Goal: Task Accomplishment & Management: Complete application form

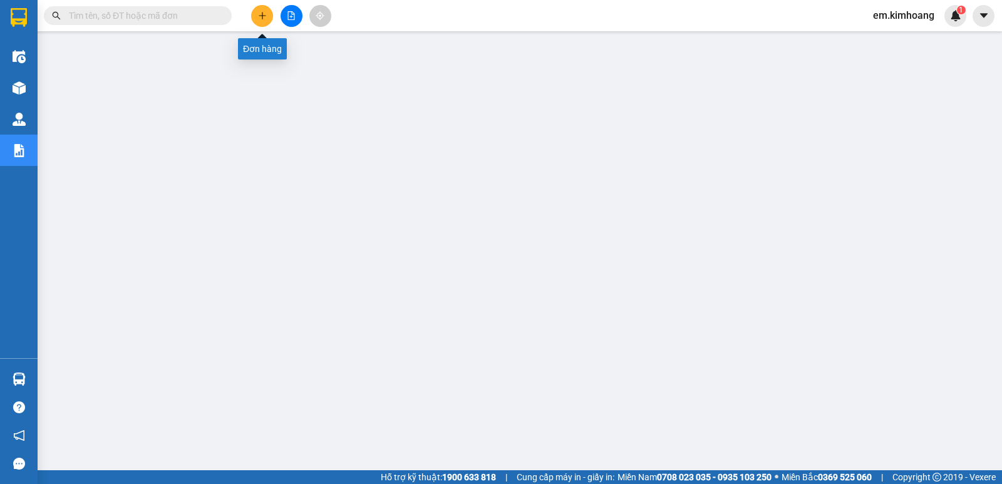
click at [260, 13] on icon "plus" at bounding box center [262, 15] width 9 height 9
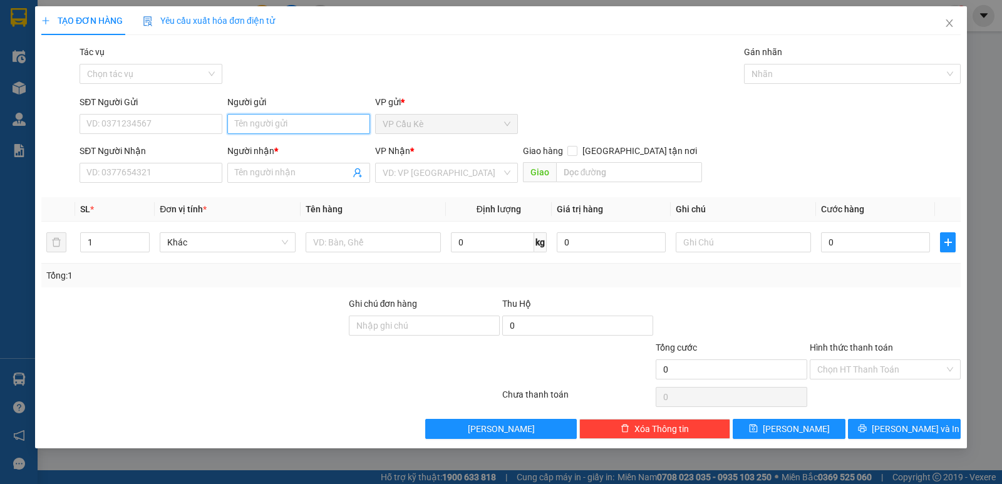
click at [336, 122] on input "Người gửi" at bounding box center [298, 124] width 143 height 20
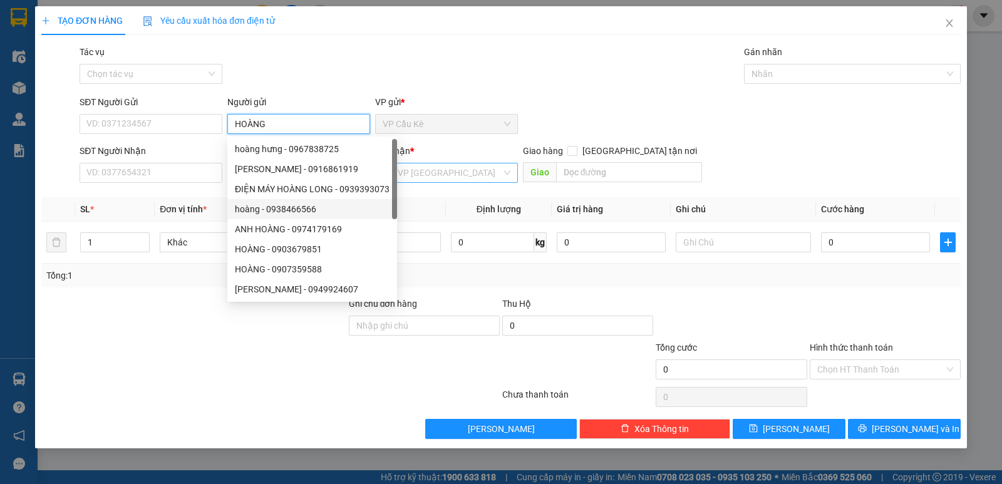
type input "HOÀNG"
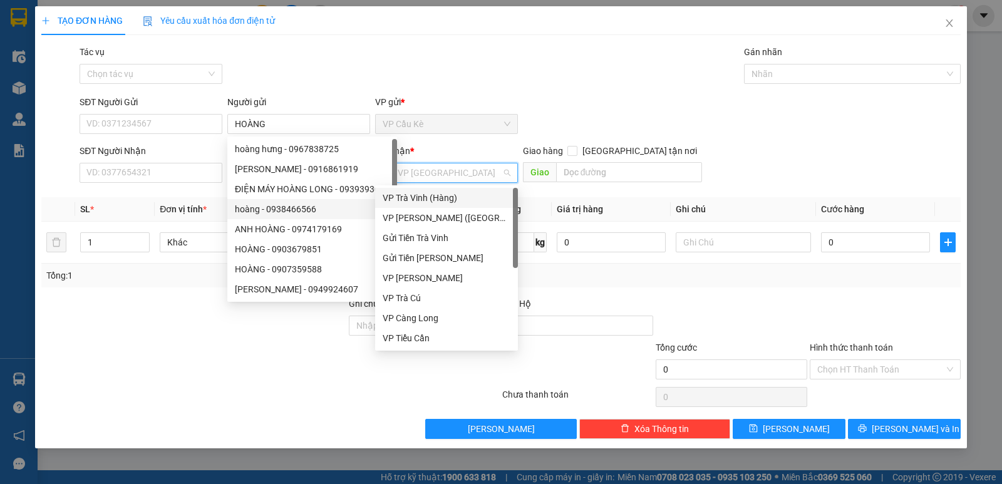
drag, startPoint x: 459, startPoint y: 168, endPoint x: 467, endPoint y: 205, distance: 38.0
click at [457, 185] on body "Kết quả tìm kiếm ( 0 ) Bộ lọc No Data em.[PERSON_NAME] 1 Điều hành xe Kho hàng …" at bounding box center [501, 242] width 1002 height 484
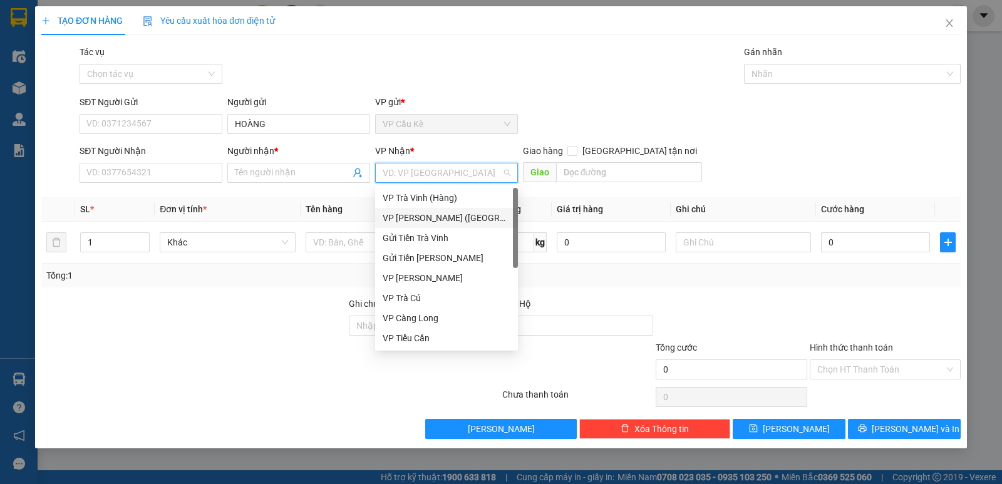
drag, startPoint x: 473, startPoint y: 212, endPoint x: 343, endPoint y: 213, distance: 130.3
click at [472, 213] on div "VP [PERSON_NAME] ([GEOGRAPHIC_DATA])" at bounding box center [447, 218] width 128 height 14
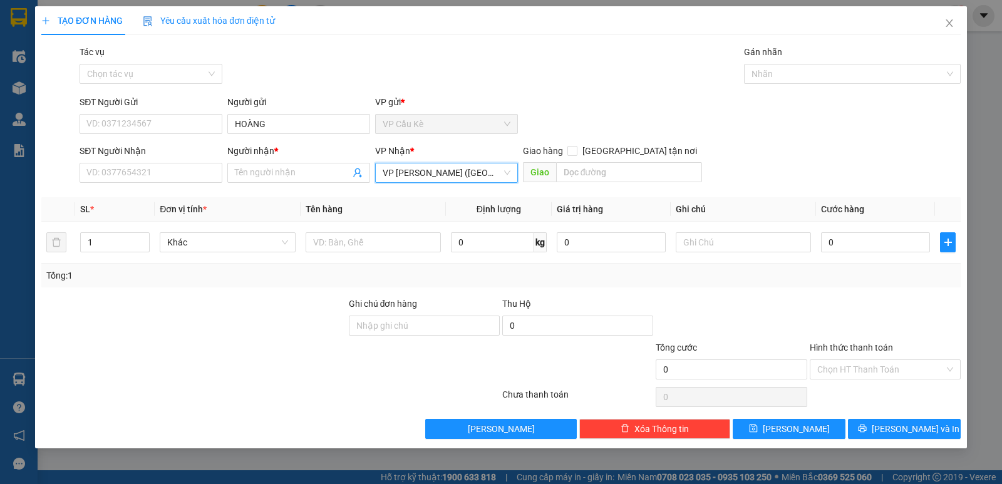
click at [301, 189] on div "Transit Pickup Surcharge Ids Transit Deliver Surcharge Ids Transit Deliver Surc…" at bounding box center [501, 242] width 920 height 394
click at [304, 177] on input "Người nhận *" at bounding box center [292, 173] width 115 height 14
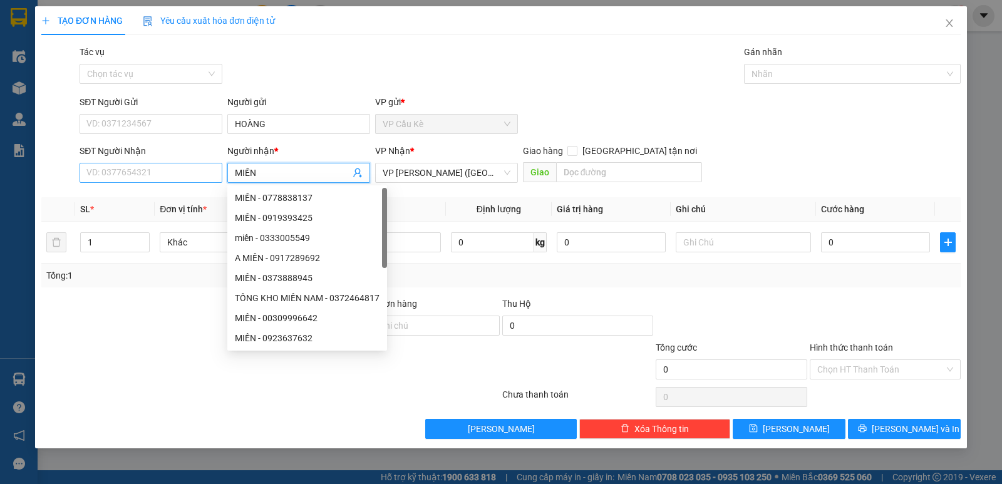
type input "MIỀN"
click at [164, 172] on input "SĐT Người Nhận" at bounding box center [151, 173] width 143 height 20
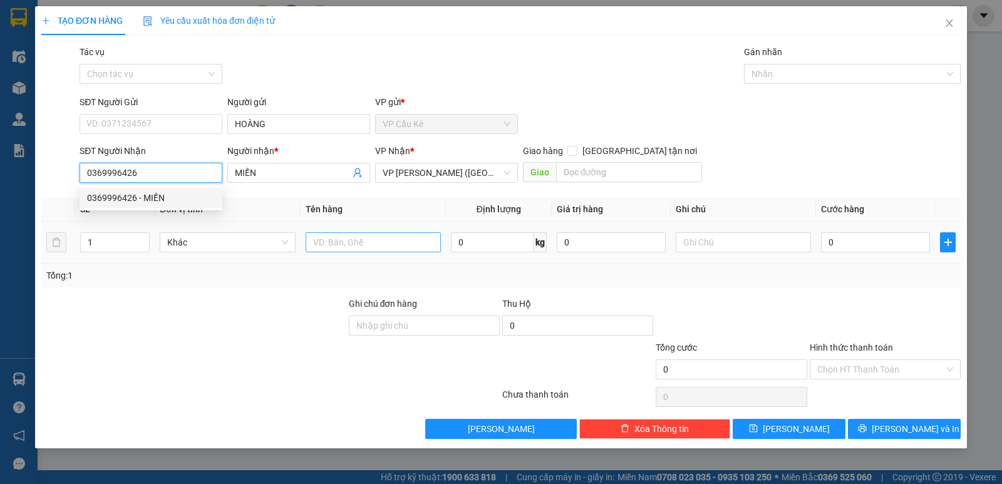
type input "0369996426"
click at [394, 235] on input "text" at bounding box center [373, 242] width 135 height 20
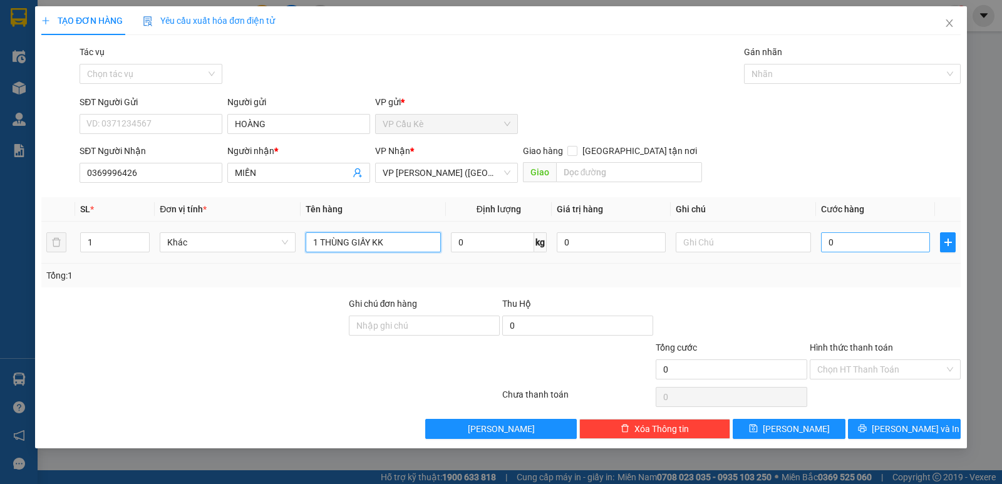
type input "1 THÙNG GIẤY KK"
click at [924, 248] on input "0" at bounding box center [875, 242] width 109 height 20
type input "4"
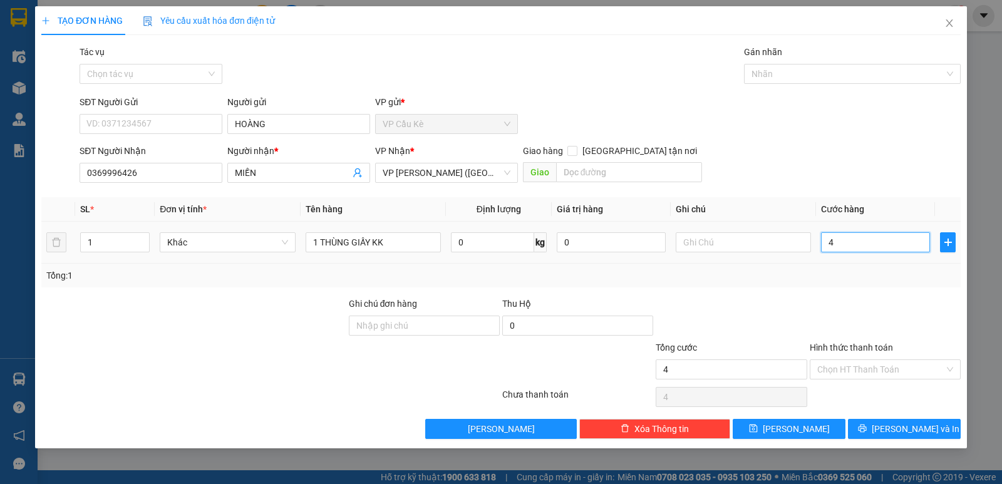
type input "40"
type input "40.000"
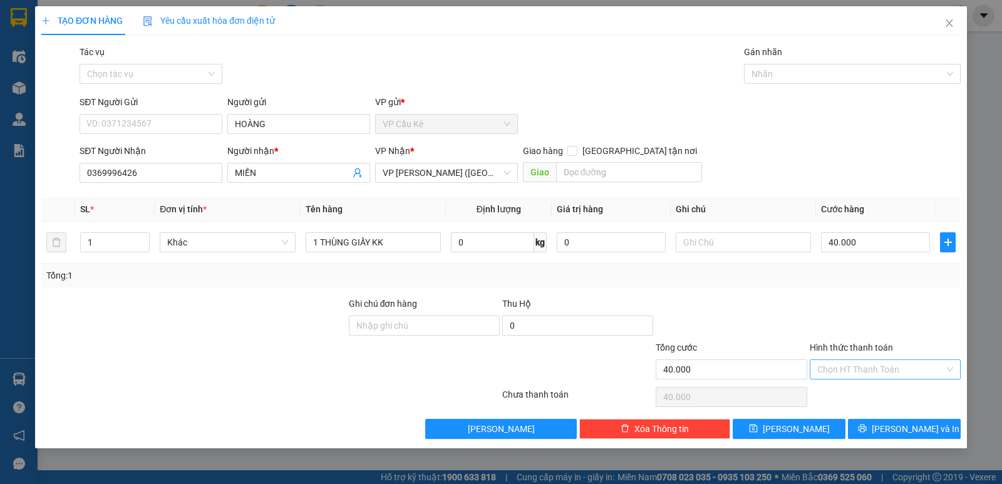
click at [891, 370] on input "Hình thức thanh toán" at bounding box center [881, 369] width 127 height 19
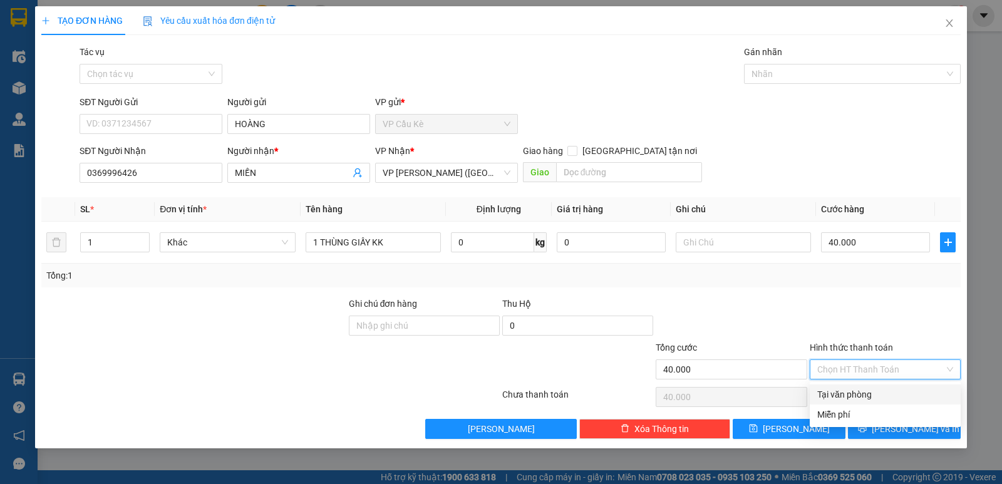
click at [892, 390] on div "Tại văn phòng" at bounding box center [886, 395] width 136 height 14
type input "0"
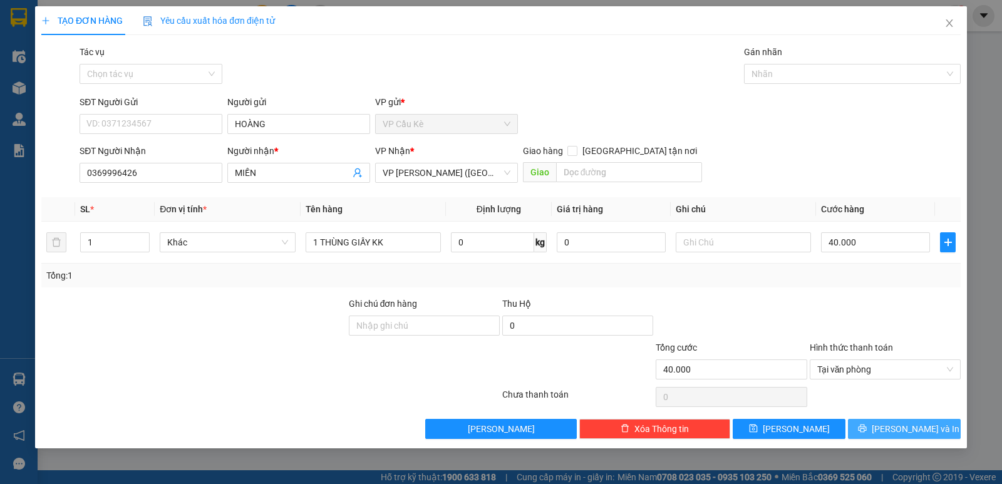
click at [895, 424] on span "[PERSON_NAME] và In" at bounding box center [916, 429] width 88 height 14
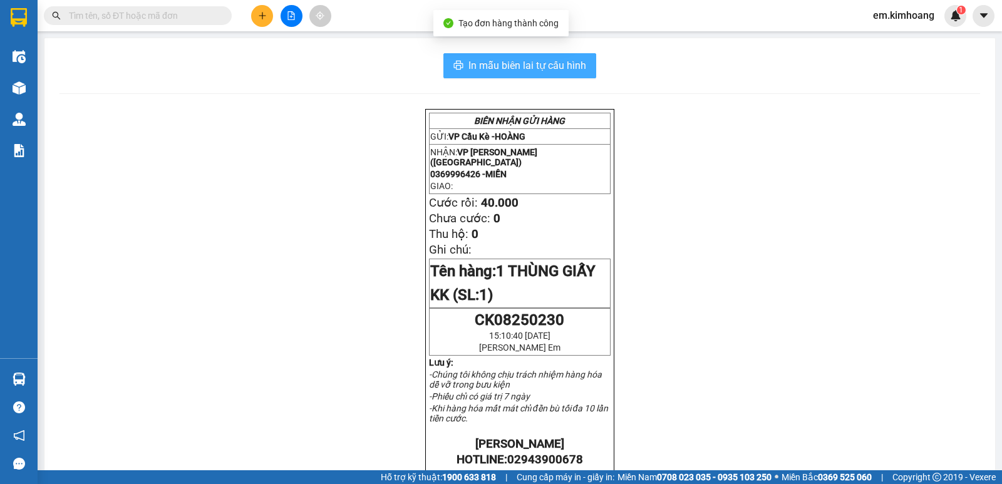
click at [536, 63] on span "In mẫu biên lai tự cấu hình" at bounding box center [528, 66] width 118 height 16
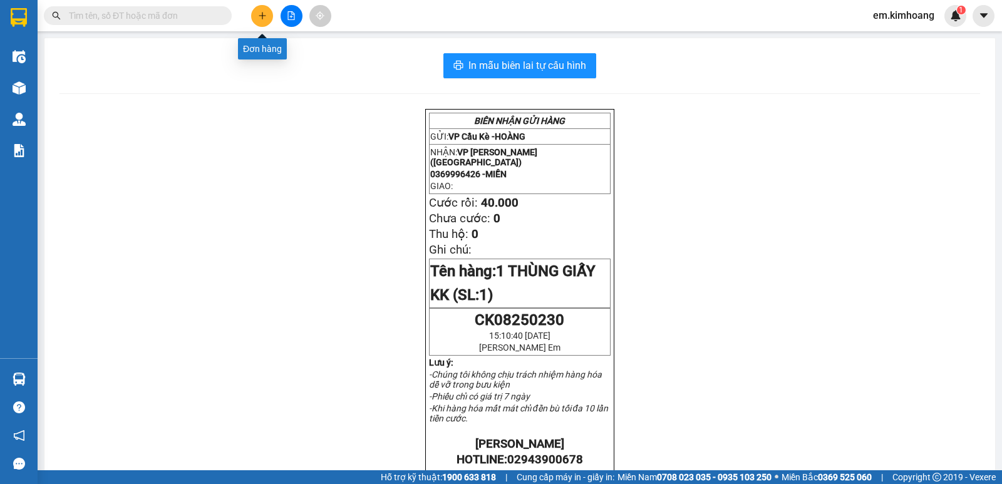
click at [262, 13] on icon "plus" at bounding box center [262, 15] width 9 height 9
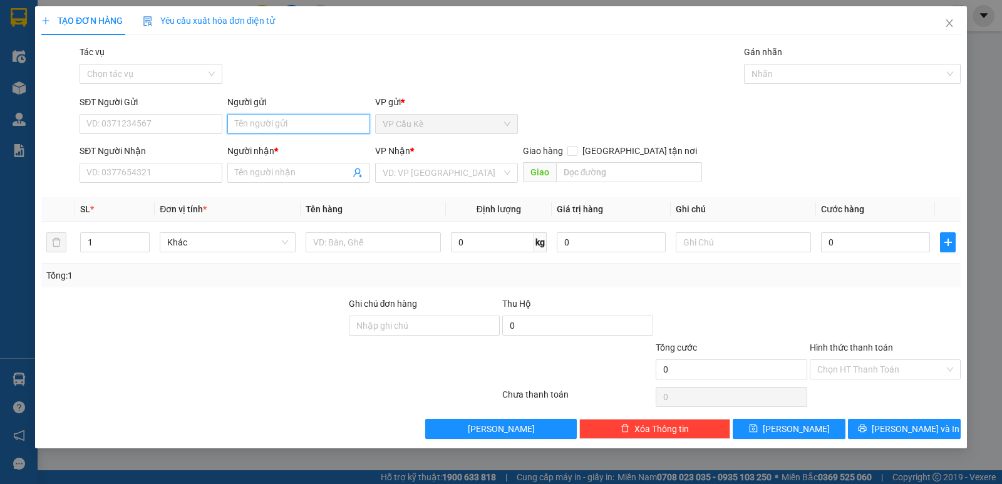
click at [318, 126] on input "Người gửi" at bounding box center [298, 124] width 143 height 20
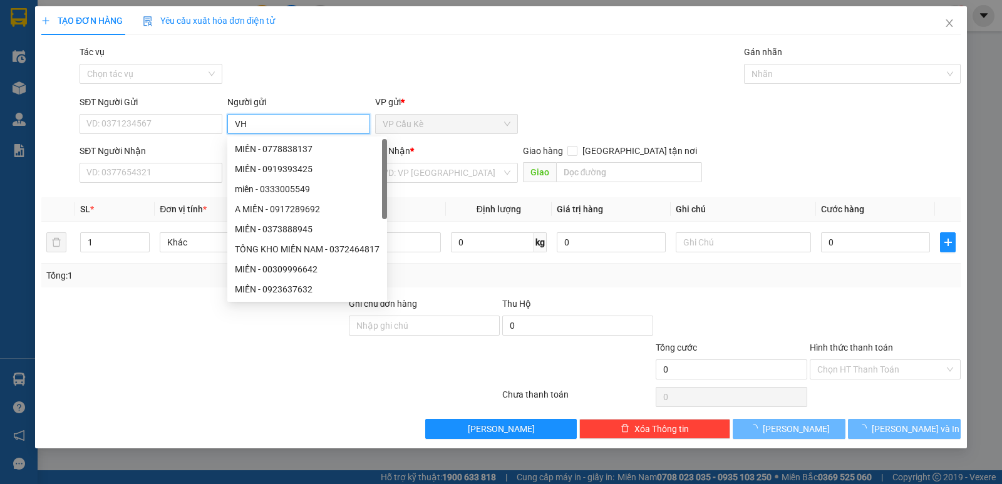
type input "V"
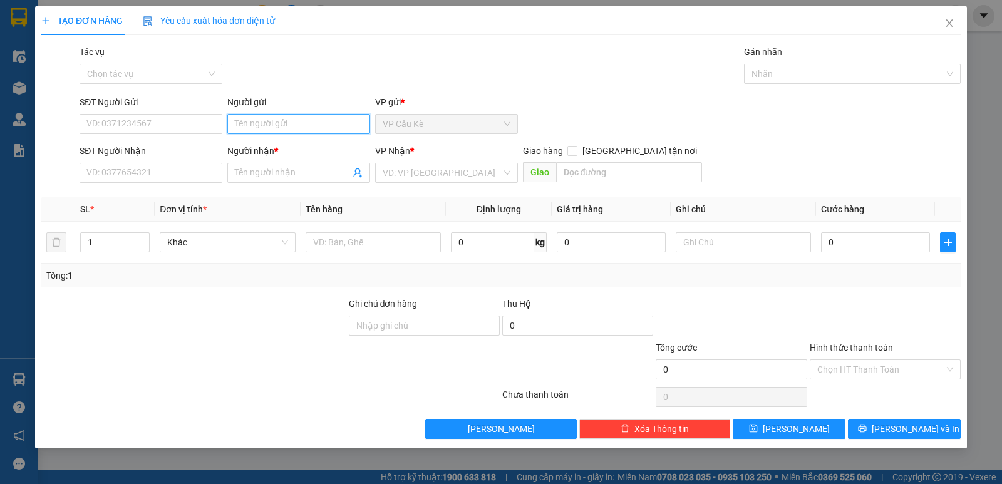
type input "V"
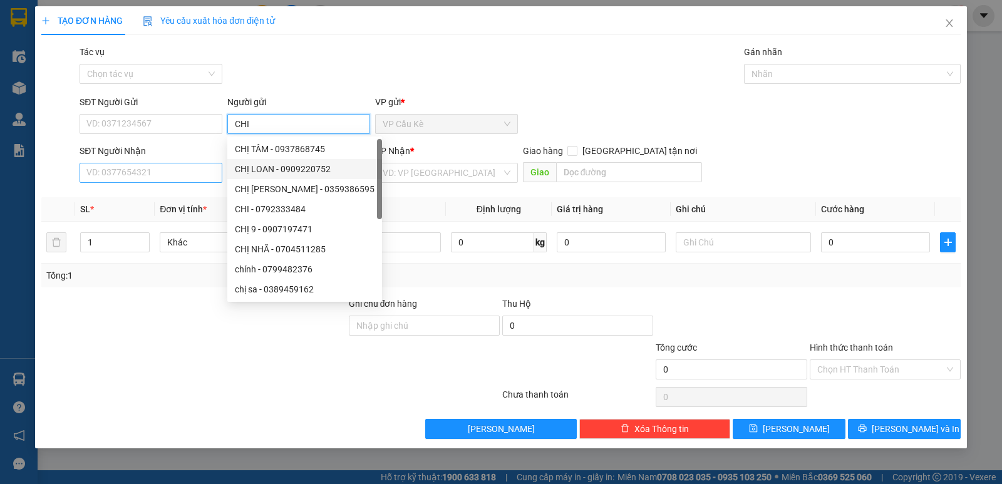
type input "CHI"
click at [180, 177] on input "SĐT Người Nhận" at bounding box center [151, 173] width 143 height 20
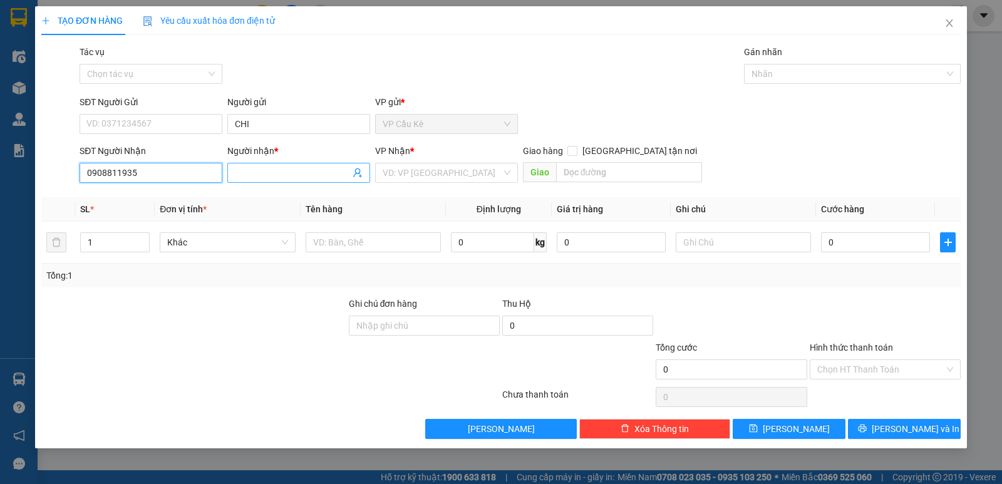
type input "0908811935"
click at [336, 179] on input "Người nhận *" at bounding box center [292, 173] width 115 height 14
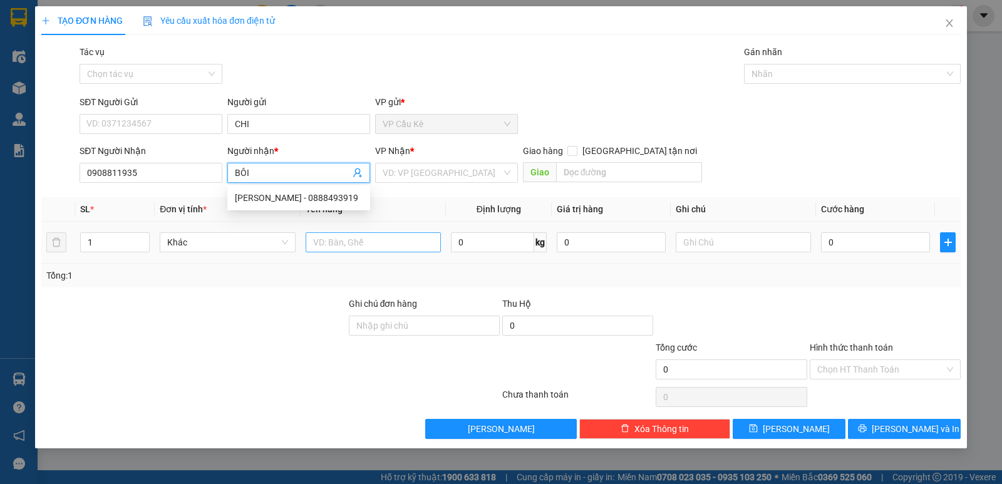
type input "BÔI"
click at [362, 244] on input "text" at bounding box center [373, 242] width 135 height 20
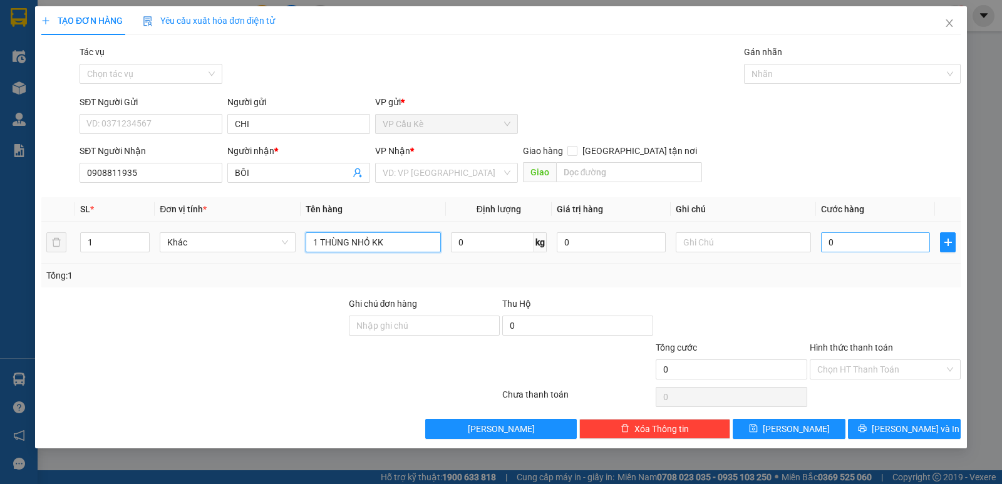
type input "1 THÙNG NHỎ KK"
click at [892, 244] on input "0" at bounding box center [875, 242] width 109 height 20
type input "3"
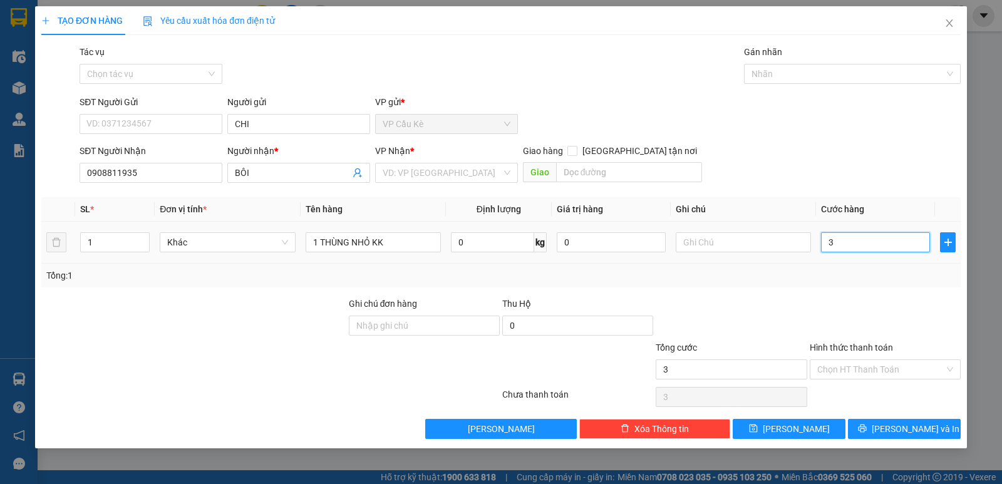
type input "35"
type input "35.000"
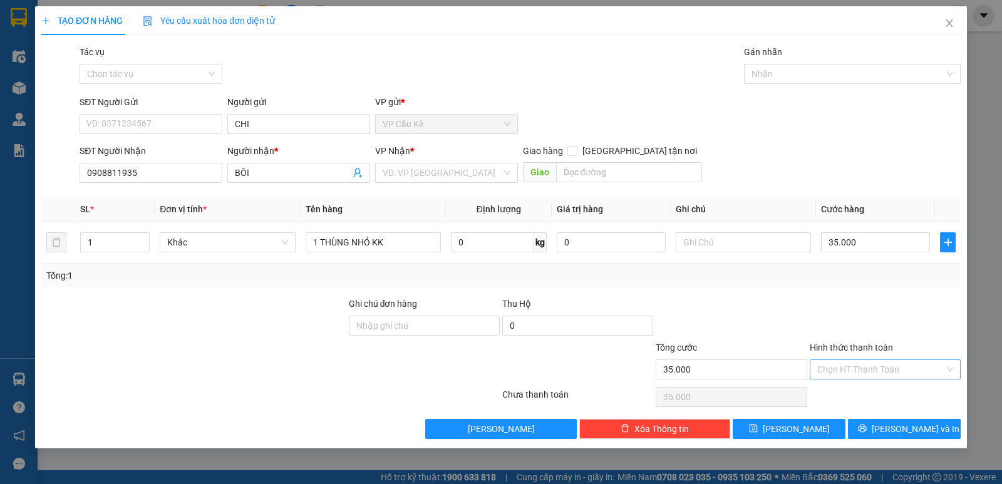
click at [877, 373] on input "Hình thức thanh toán" at bounding box center [881, 369] width 127 height 19
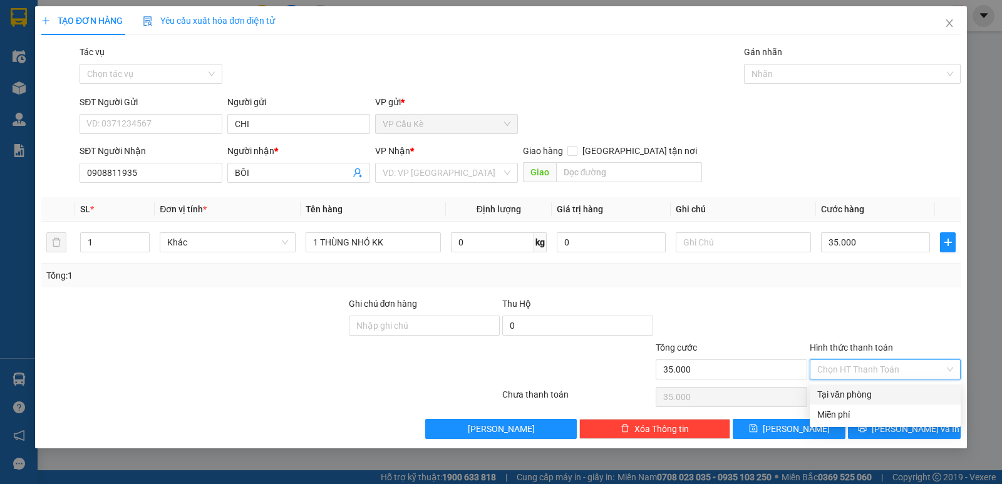
click at [887, 394] on div "Tại văn phòng" at bounding box center [886, 395] width 136 height 14
type input "0"
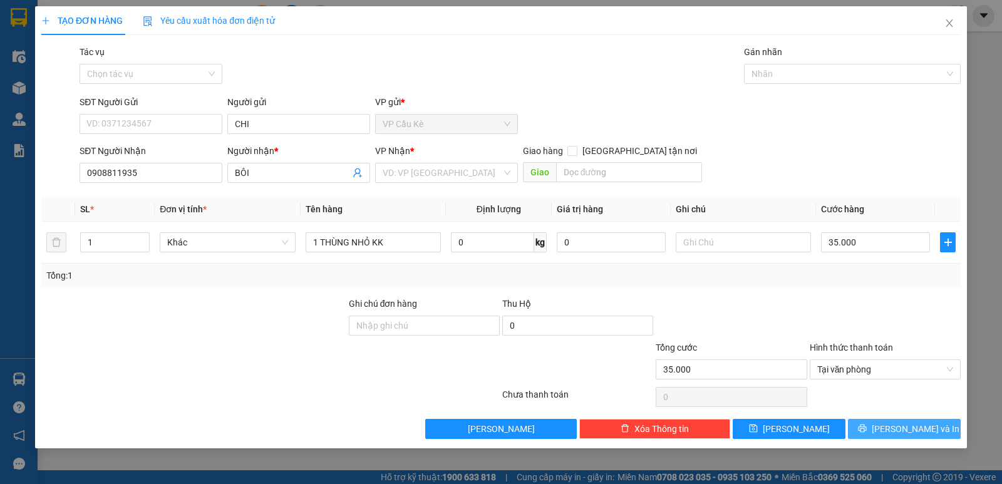
click at [907, 429] on span "[PERSON_NAME] và In" at bounding box center [916, 429] width 88 height 14
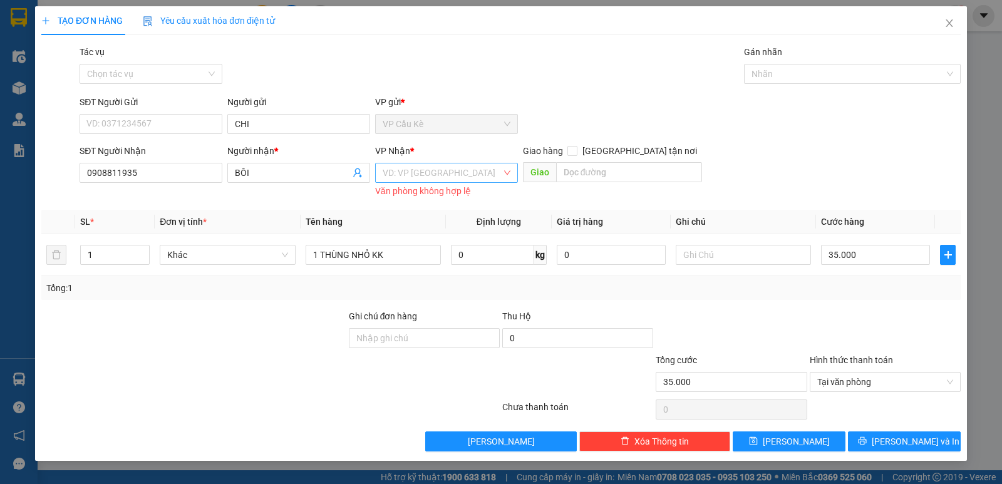
click at [475, 173] on input "search" at bounding box center [442, 173] width 119 height 19
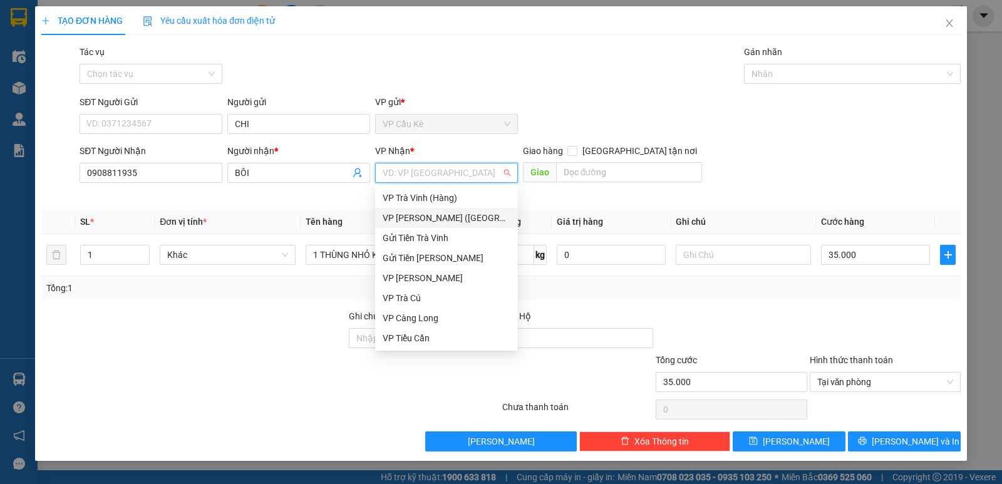
click at [475, 214] on div "VP [PERSON_NAME] ([GEOGRAPHIC_DATA])" at bounding box center [447, 218] width 128 height 14
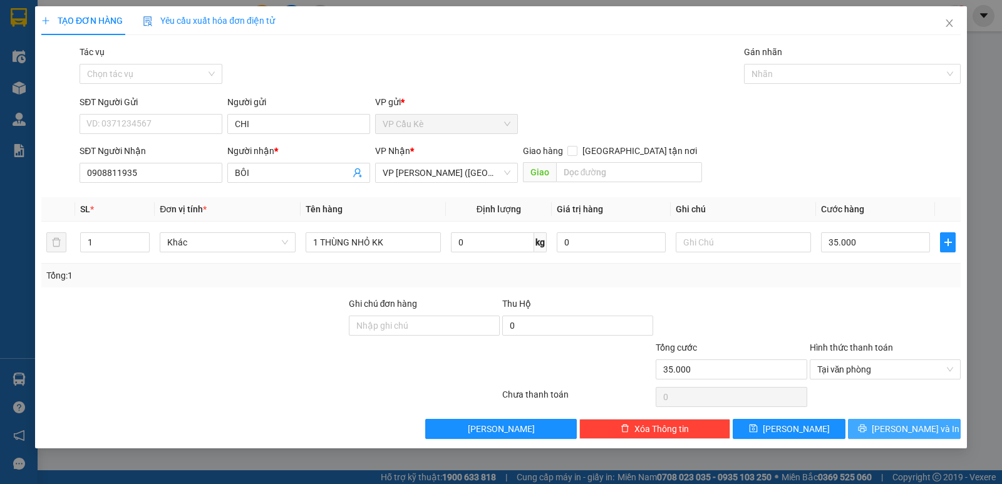
click at [867, 426] on icon "printer" at bounding box center [862, 428] width 9 height 9
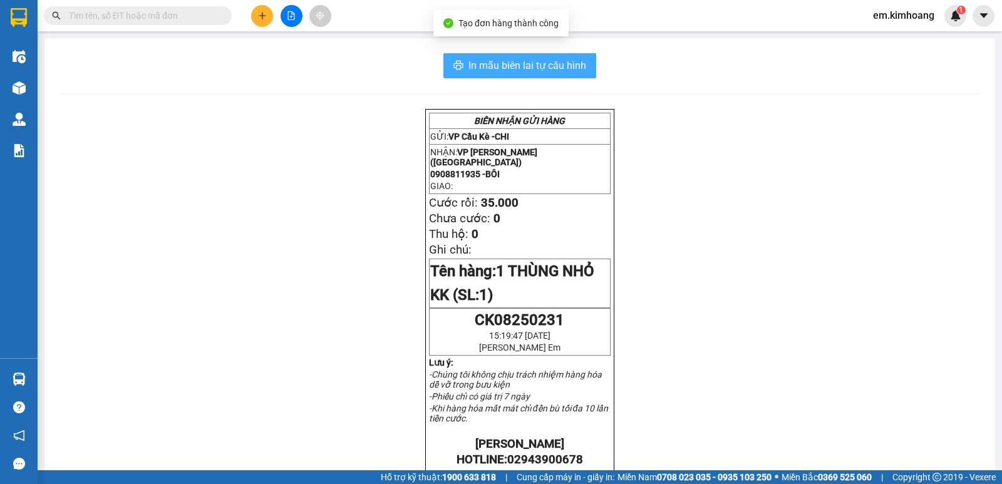
click at [496, 59] on span "In mẫu biên lai tự cấu hình" at bounding box center [528, 66] width 118 height 16
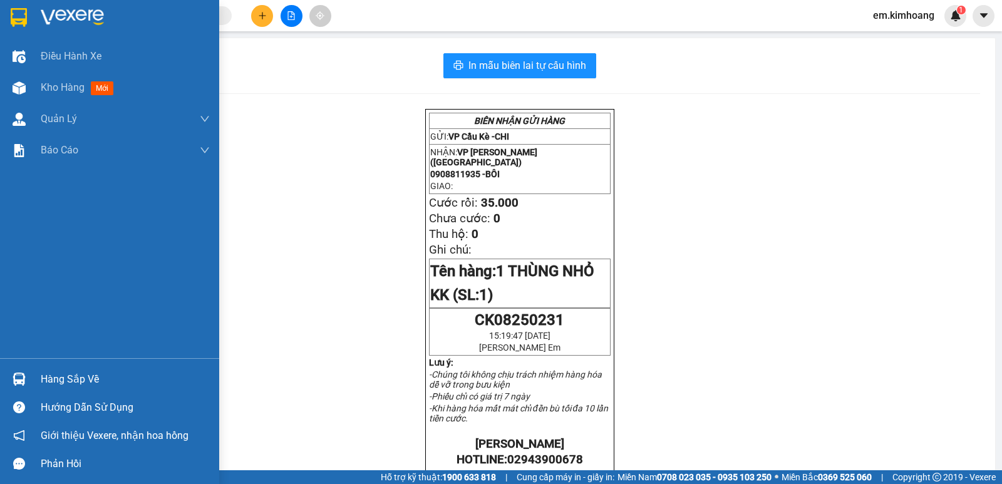
click at [58, 375] on div "Hàng sắp về" at bounding box center [125, 379] width 169 height 19
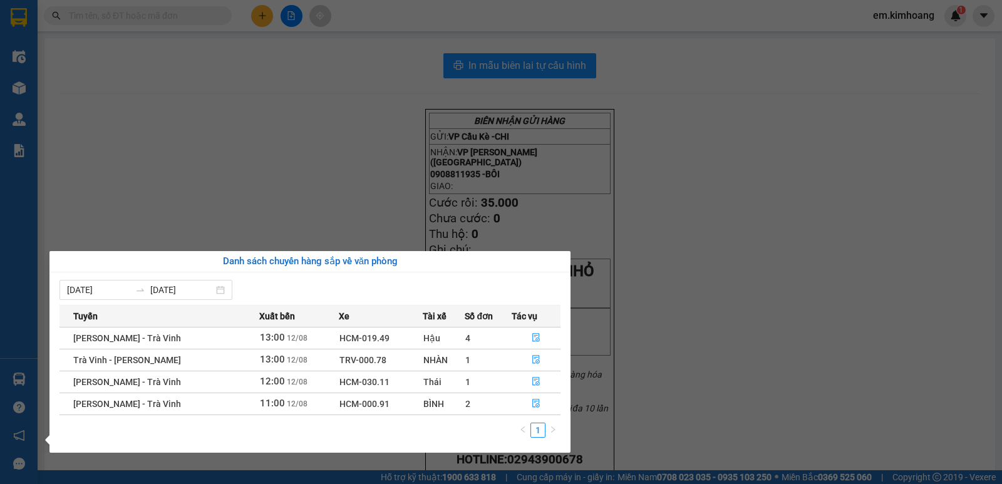
drag, startPoint x: 682, startPoint y: 273, endPoint x: 650, endPoint y: 261, distance: 34.3
click at [678, 272] on section "Kết quả tìm kiếm ( 0 ) Bộ lọc No Data em.[PERSON_NAME] 1 Điều hành xe Kho hàng …" at bounding box center [501, 242] width 1002 height 484
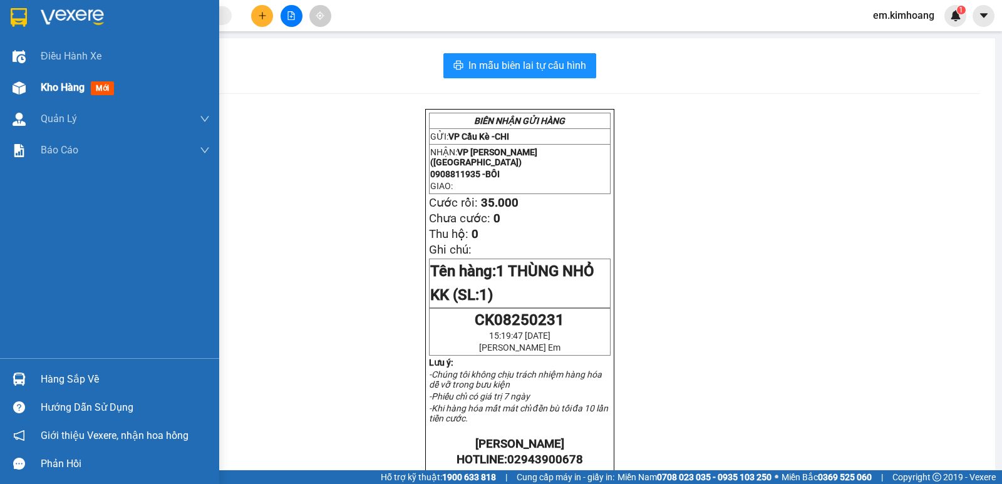
click at [28, 87] on div at bounding box center [19, 88] width 22 height 22
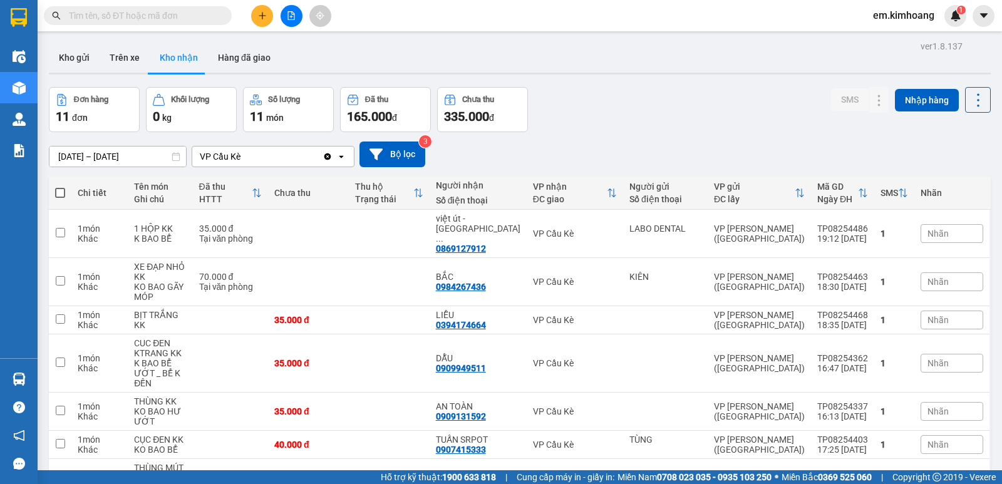
click at [142, 156] on input "[DATE] – [DATE]" at bounding box center [117, 157] width 137 height 20
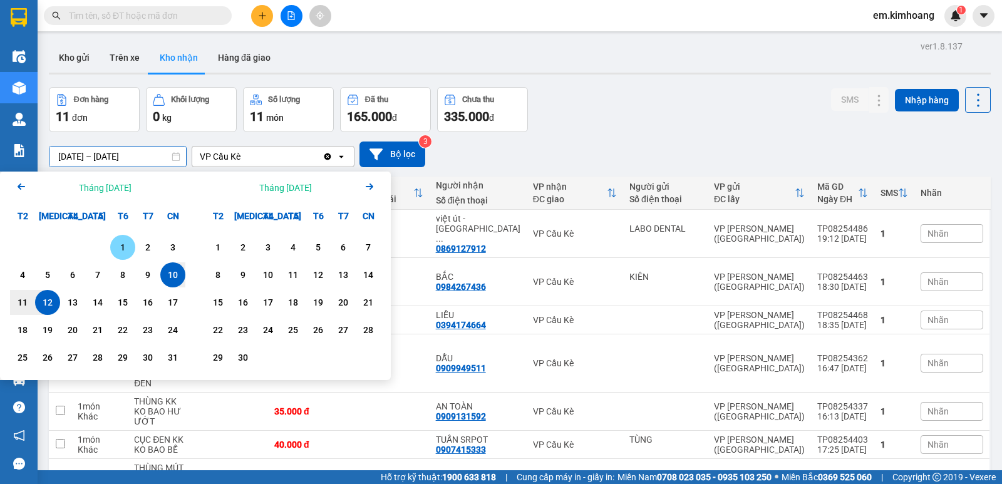
click at [122, 245] on div "1" at bounding box center [123, 247] width 18 height 15
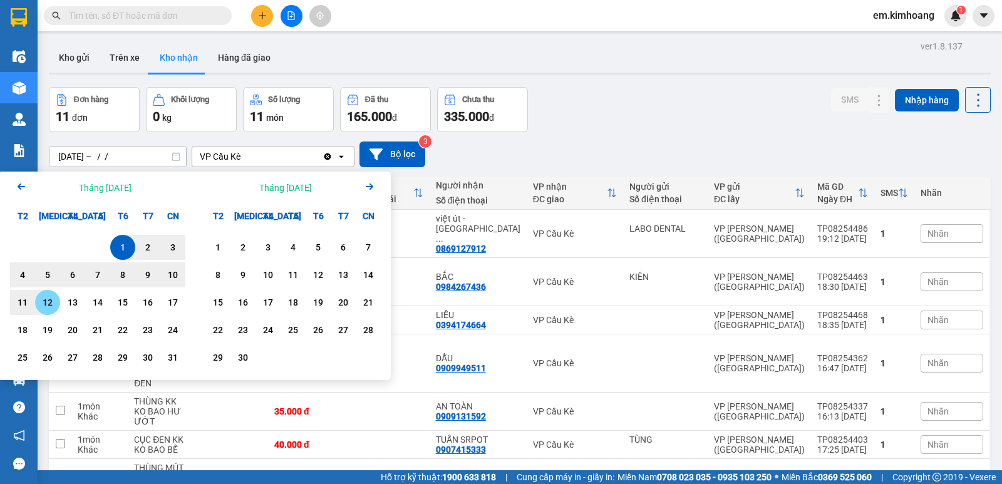
click at [46, 301] on div "12" at bounding box center [48, 302] width 18 height 15
type input "[DATE] – [DATE]"
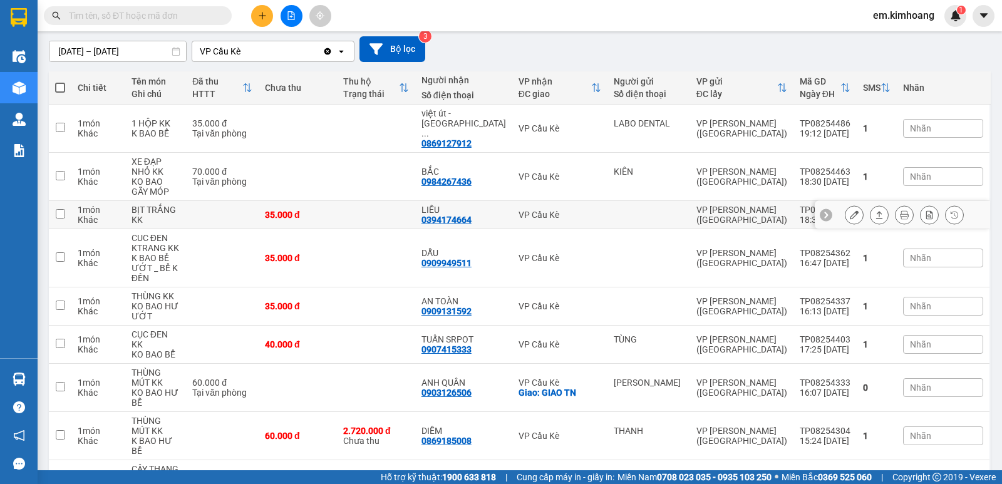
scroll to position [360, 0]
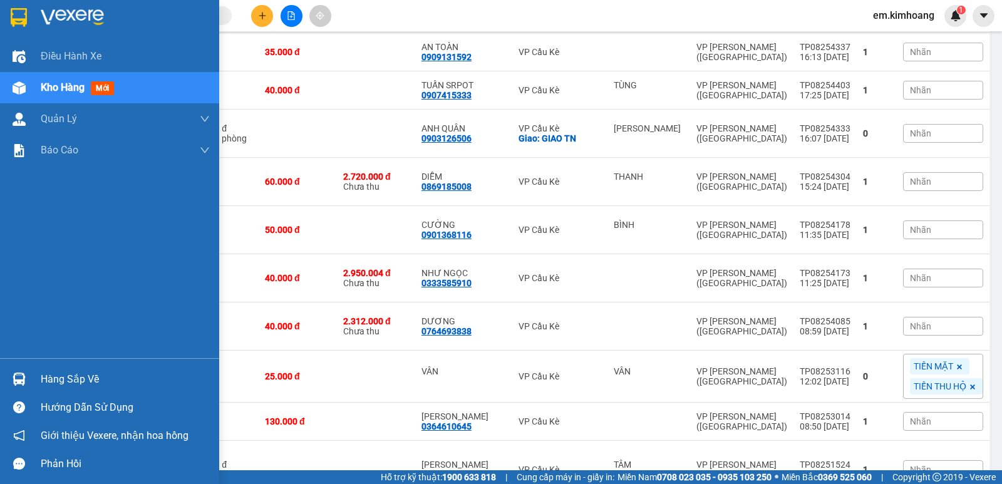
drag, startPoint x: 41, startPoint y: 82, endPoint x: 135, endPoint y: 100, distance: 96.3
click at [49, 83] on span "Kho hàng" at bounding box center [63, 87] width 44 height 12
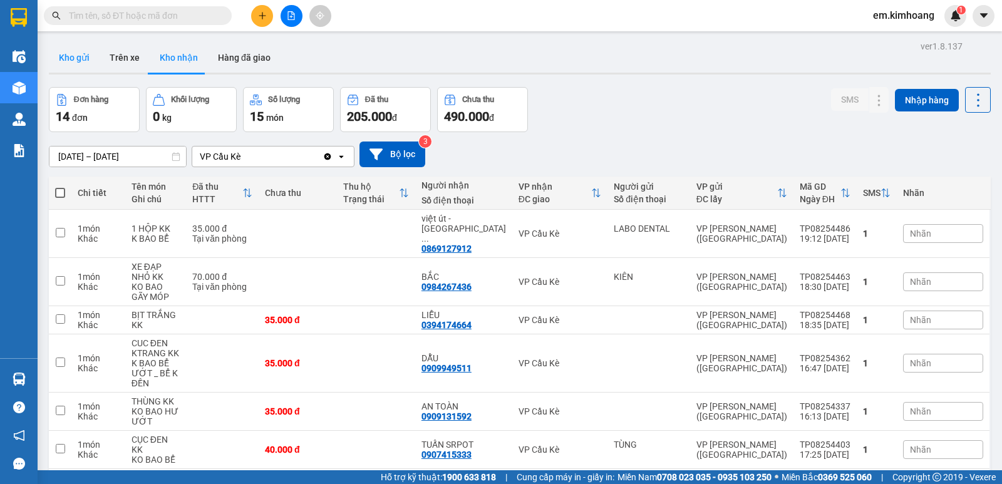
click at [75, 55] on button "Kho gửi" at bounding box center [74, 58] width 51 height 30
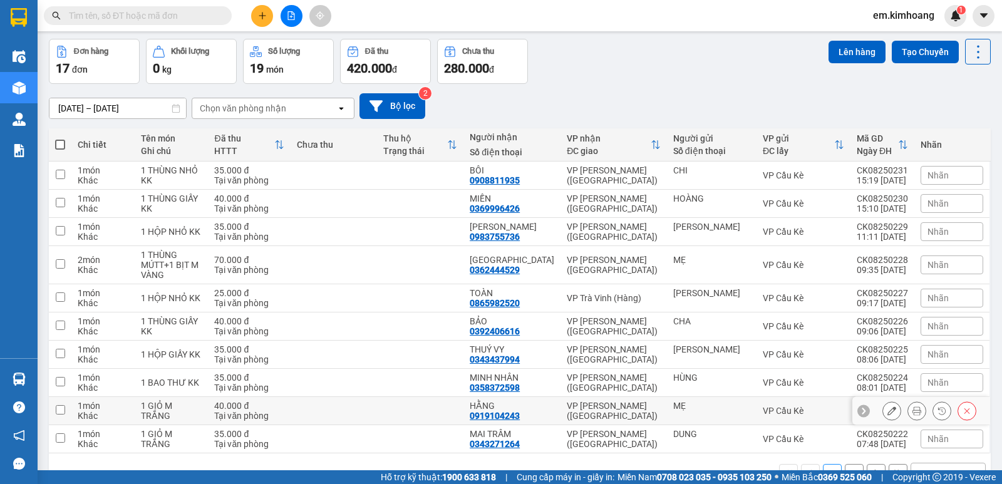
scroll to position [83, 0]
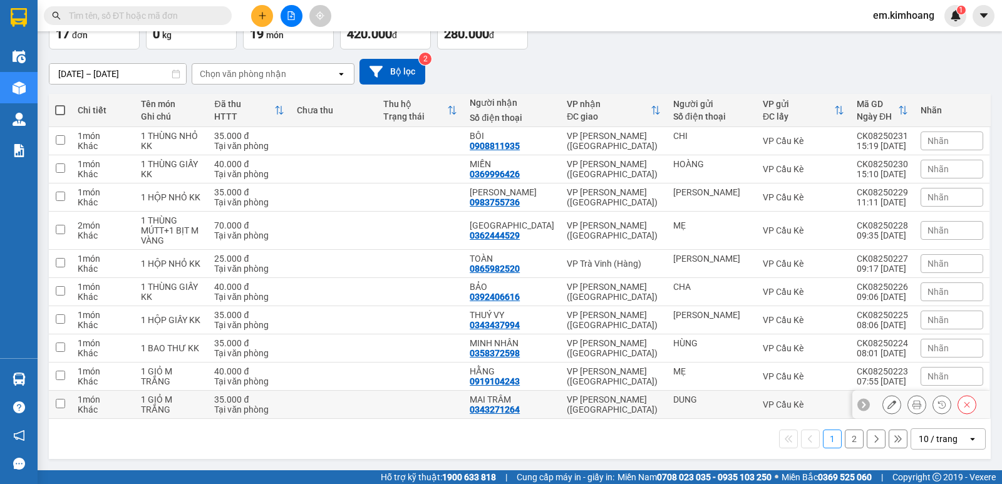
click at [815, 406] on div "VP Cầu Kè" at bounding box center [803, 405] width 81 height 10
checkbox input "true"
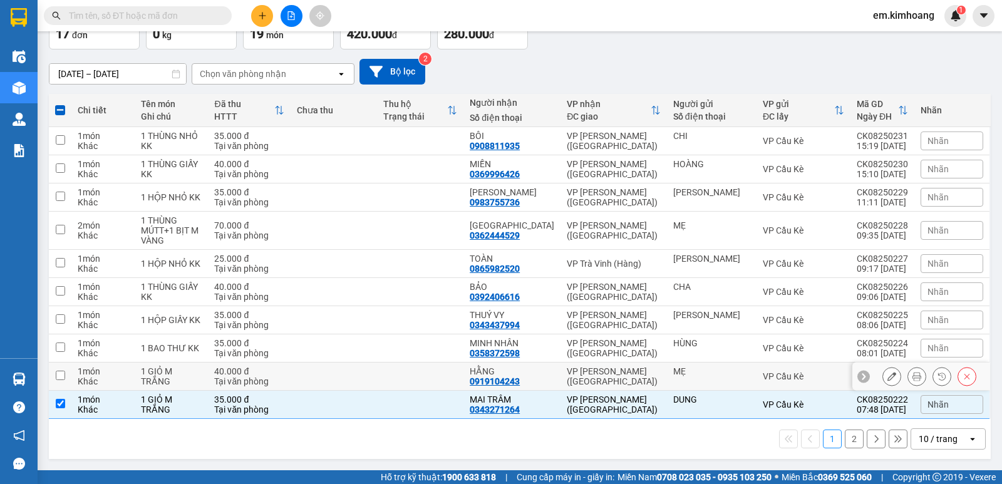
click at [811, 370] on td "VP Cầu Kè" at bounding box center [804, 377] width 94 height 28
checkbox input "true"
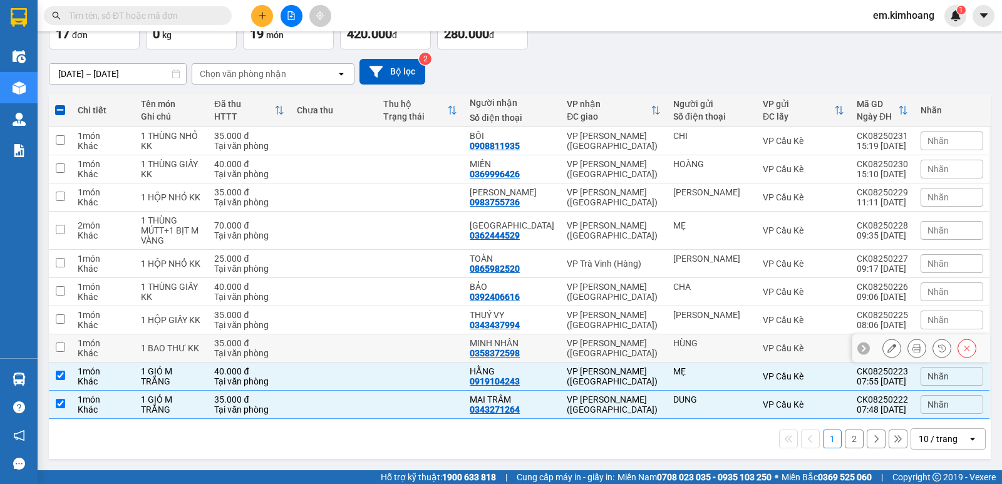
click at [809, 350] on div "VP Cầu Kè" at bounding box center [803, 348] width 81 height 10
checkbox input "true"
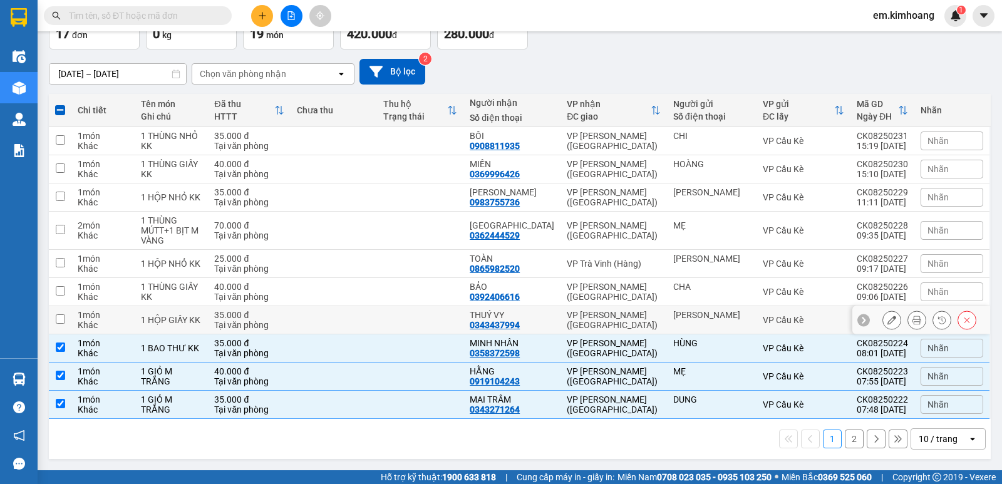
click at [799, 329] on td "VP Cầu Kè" at bounding box center [804, 320] width 94 height 28
checkbox input "true"
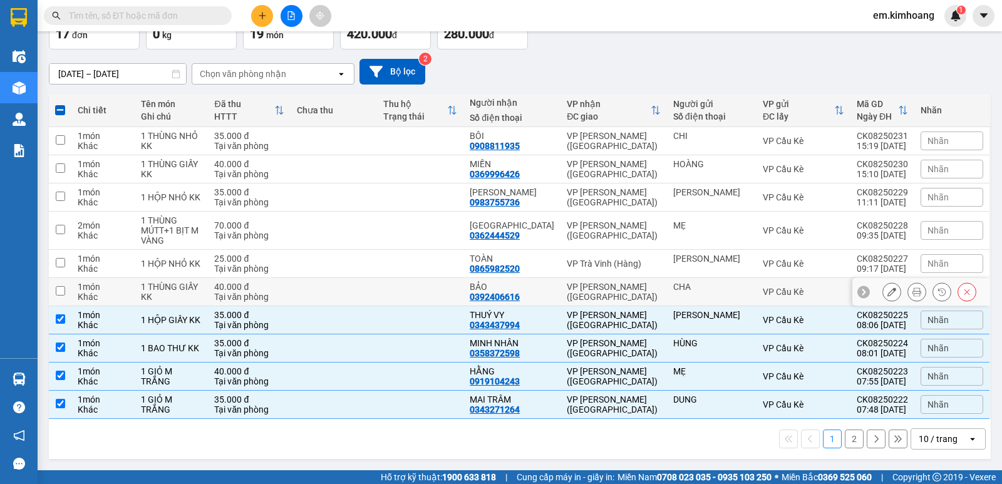
click at [797, 296] on div "VP Cầu Kè" at bounding box center [803, 292] width 81 height 10
checkbox input "true"
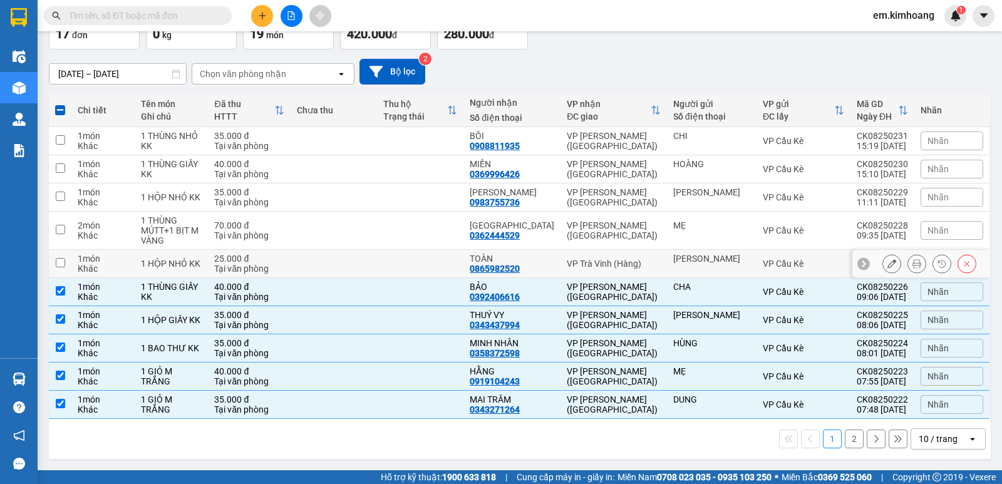
click at [799, 266] on div "VP Cầu Kè" at bounding box center [803, 264] width 81 height 10
checkbox input "true"
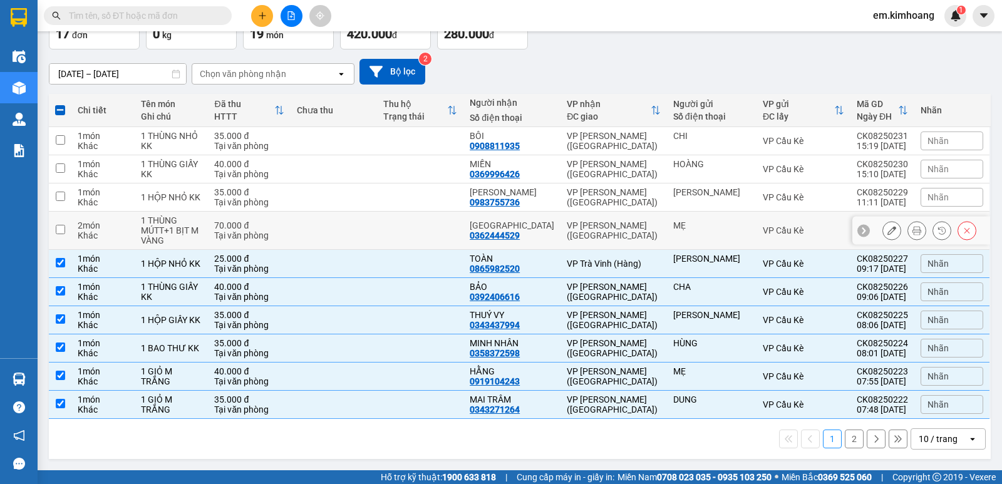
click at [803, 224] on td "VP Cầu Kè" at bounding box center [804, 231] width 94 height 38
checkbox input "true"
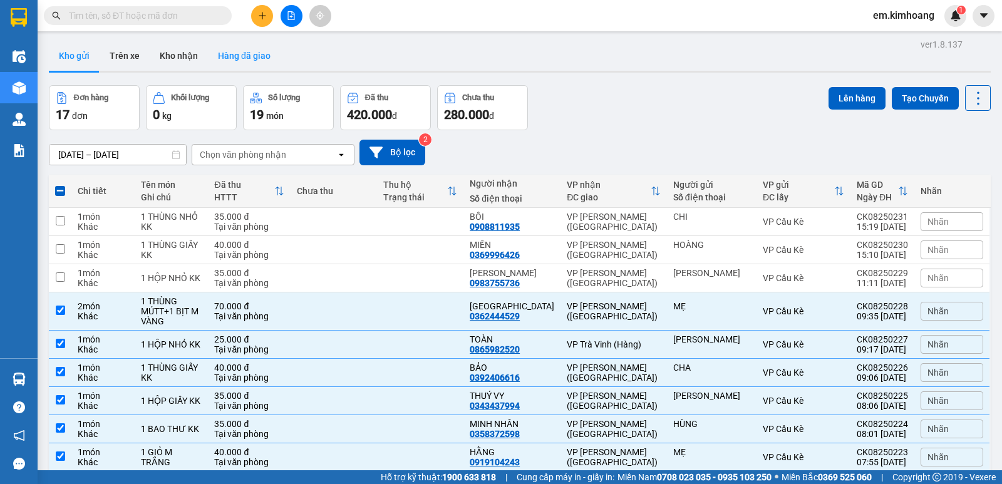
scroll to position [0, 0]
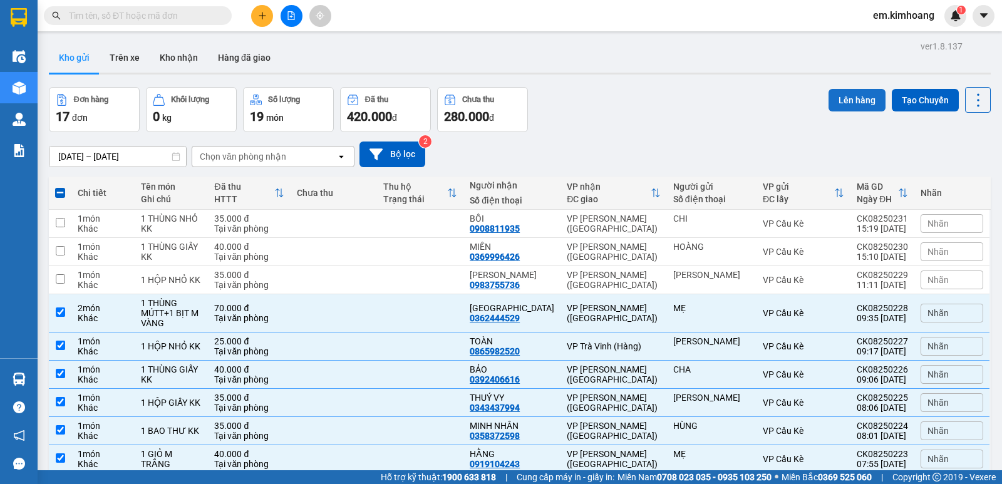
click at [842, 98] on button "Lên hàng" at bounding box center [857, 100] width 57 height 23
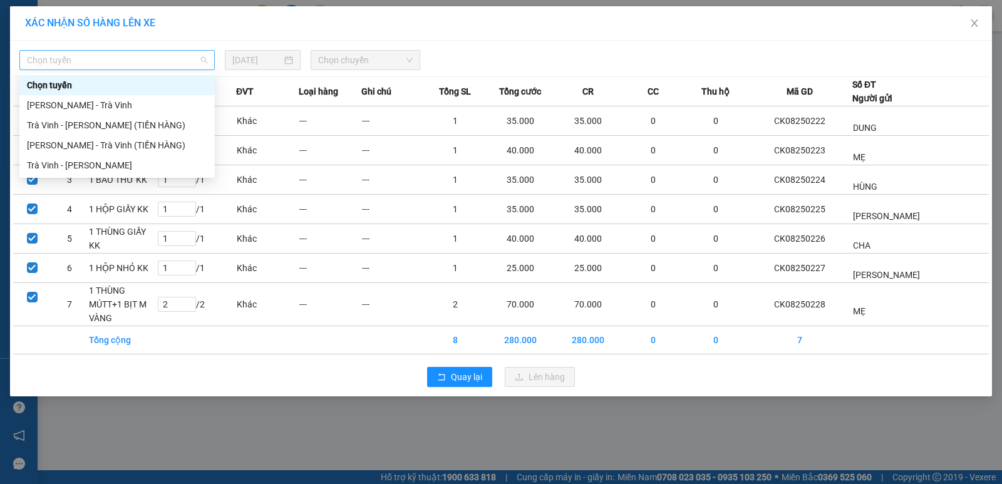
click at [138, 51] on span "Chọn tuyến" at bounding box center [117, 60] width 180 height 19
drag, startPoint x: 150, startPoint y: 162, endPoint x: 342, endPoint y: 92, distance: 204.1
click at [155, 163] on div "Trà Vinh - [PERSON_NAME]" at bounding box center [117, 165] width 180 height 14
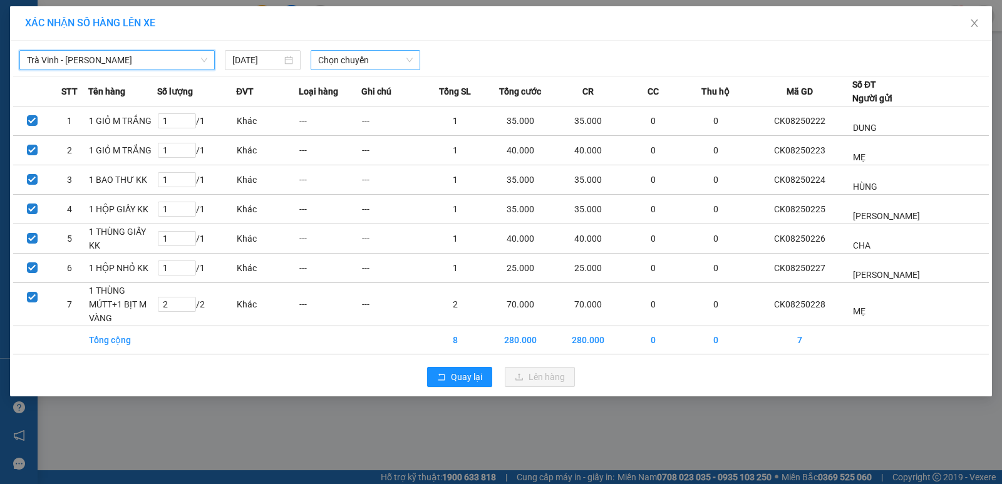
click at [391, 51] on span "Chọn chuyến" at bounding box center [365, 60] width 95 height 19
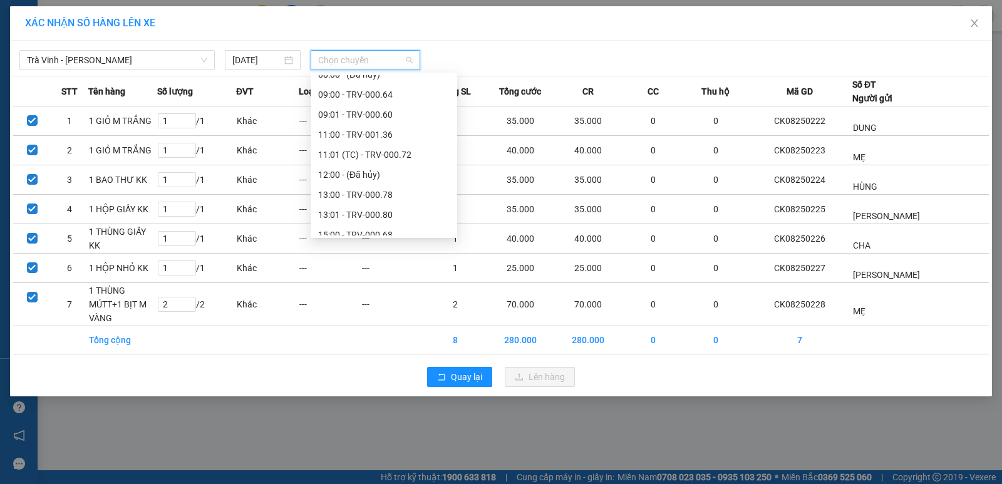
scroll to position [313, 0]
click at [410, 132] on div "11:00 - TRV-001.36" at bounding box center [384, 133] width 132 height 14
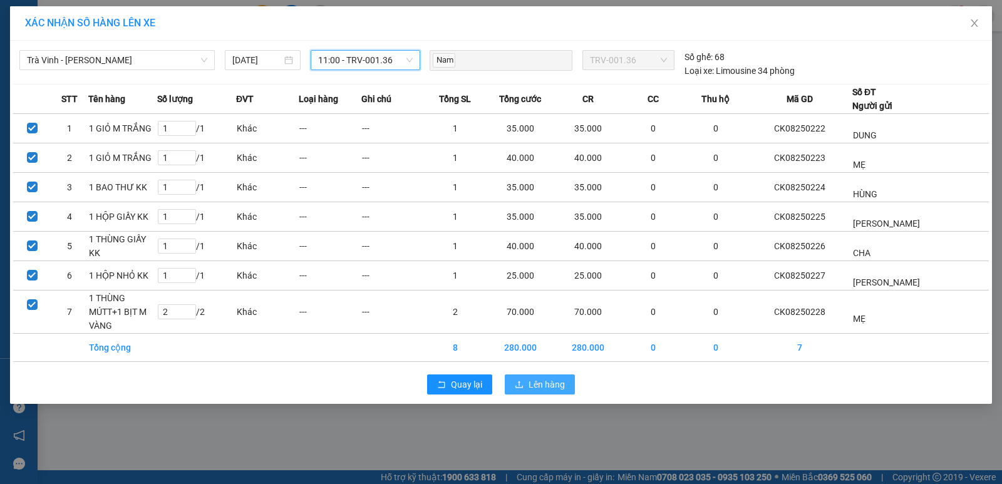
click at [531, 378] on span "Lên hàng" at bounding box center [547, 385] width 36 height 14
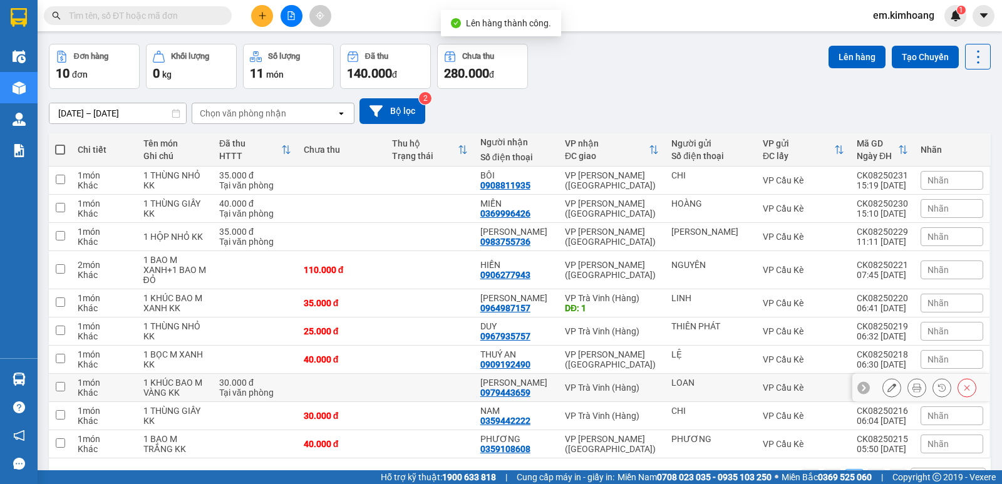
scroll to position [83, 0]
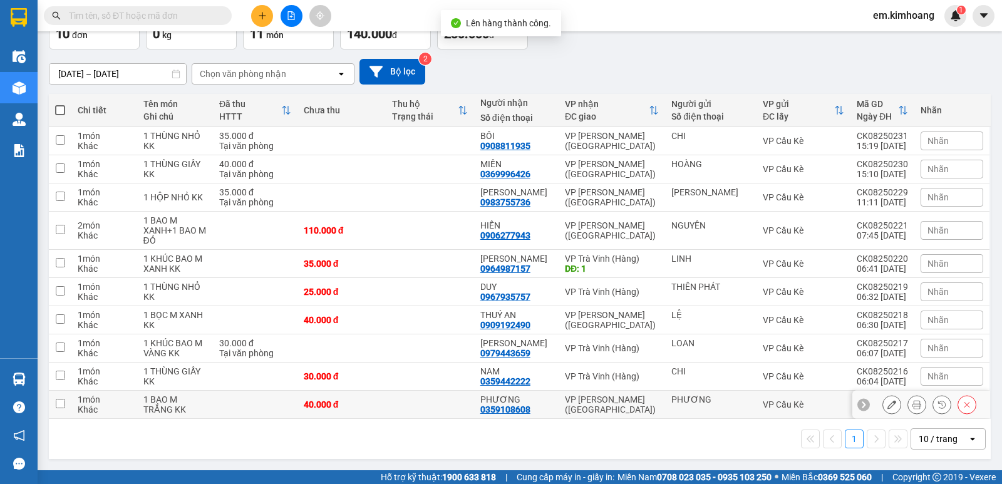
click at [715, 398] on div "PHƯƠNG" at bounding box center [711, 400] width 79 height 10
checkbox input "true"
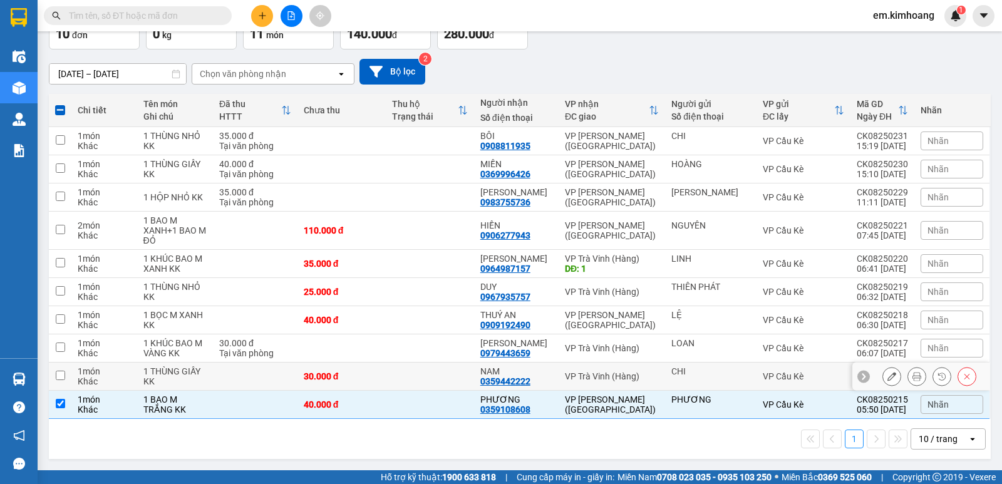
click at [713, 373] on div "CHI" at bounding box center [711, 371] width 79 height 10
checkbox input "true"
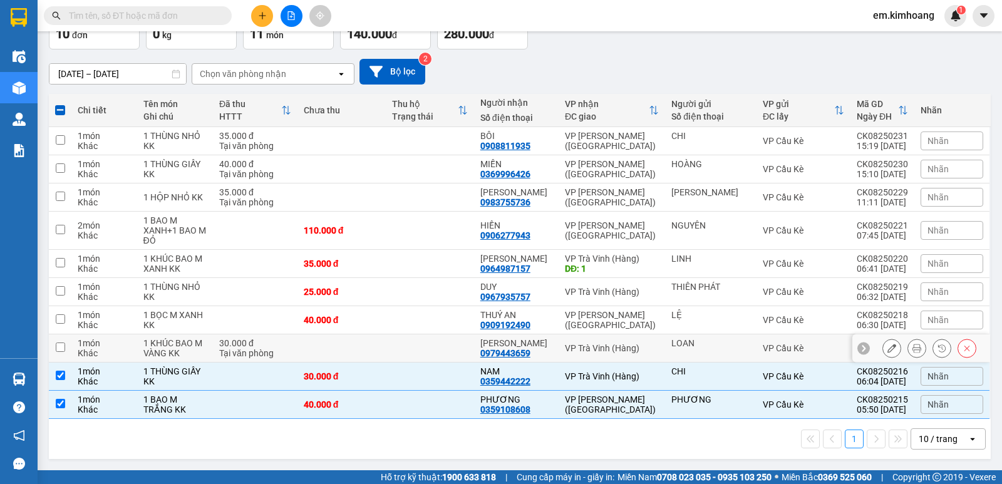
click at [702, 342] on div "LOAN" at bounding box center [711, 343] width 79 height 10
checkbox input "true"
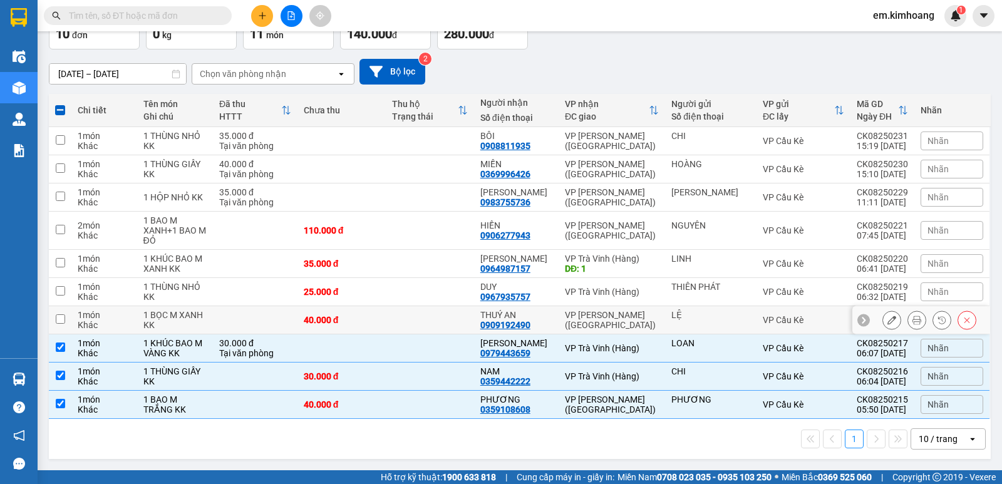
click at [706, 321] on div "LỆ" at bounding box center [711, 320] width 79 height 20
checkbox input "true"
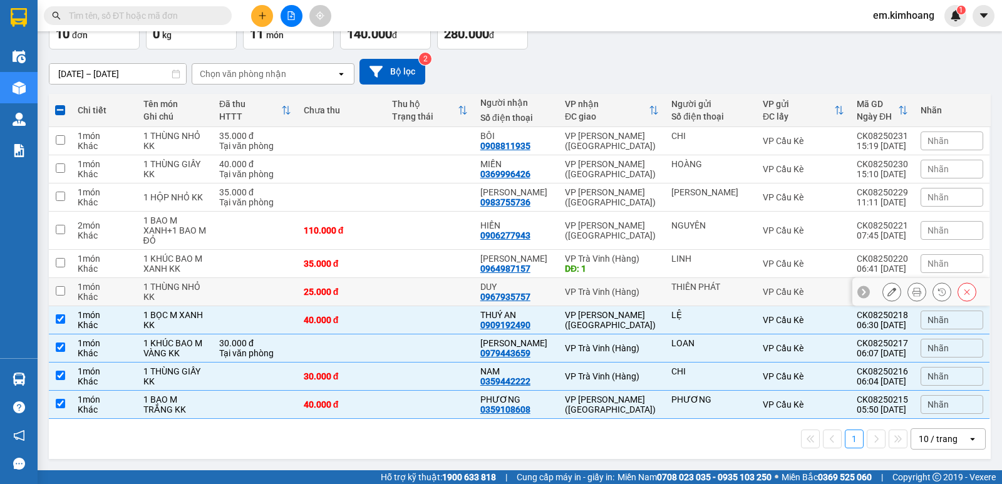
click at [695, 293] on div "THIÊN PHÁT" at bounding box center [711, 292] width 79 height 20
checkbox input "true"
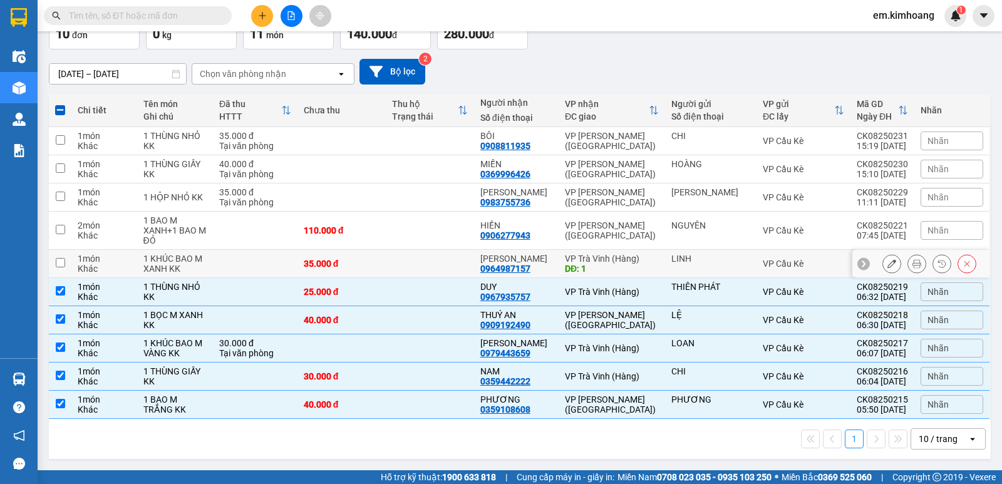
click at [693, 256] on div "LINH" at bounding box center [711, 259] width 79 height 10
checkbox input "true"
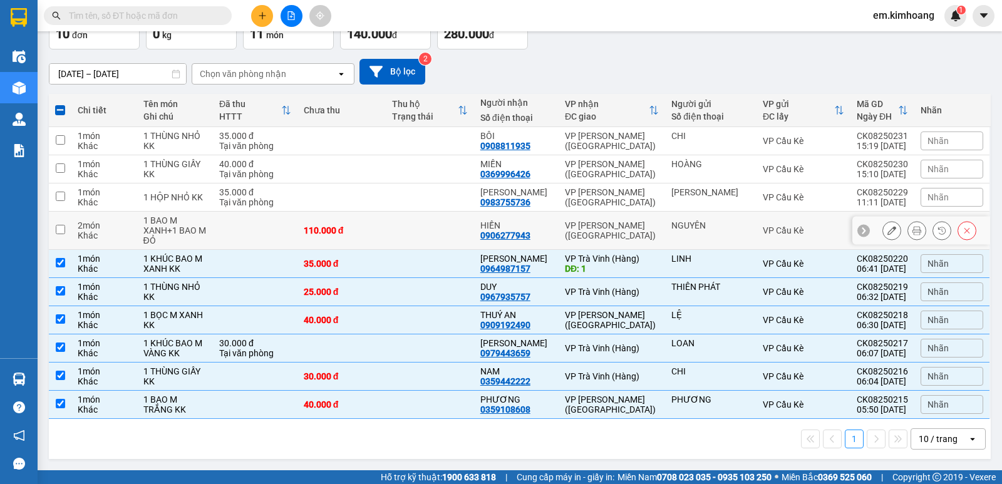
click at [700, 221] on div "NGUYÊN" at bounding box center [711, 226] width 79 height 10
checkbox input "true"
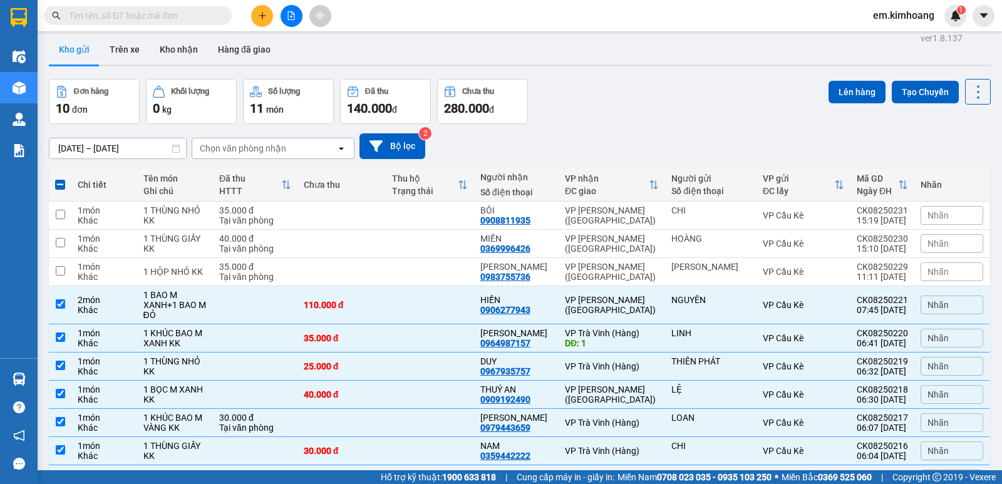
scroll to position [0, 0]
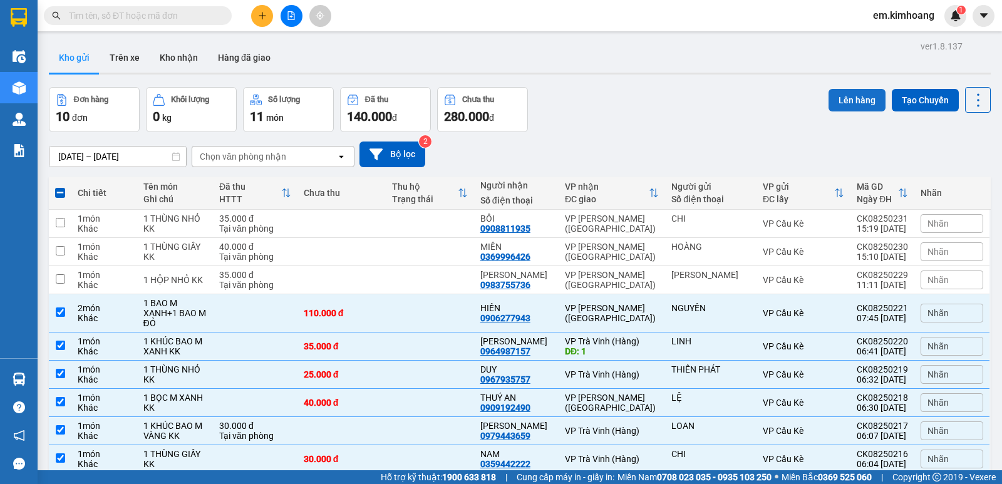
click at [868, 91] on button "Lên hàng" at bounding box center [857, 100] width 57 height 23
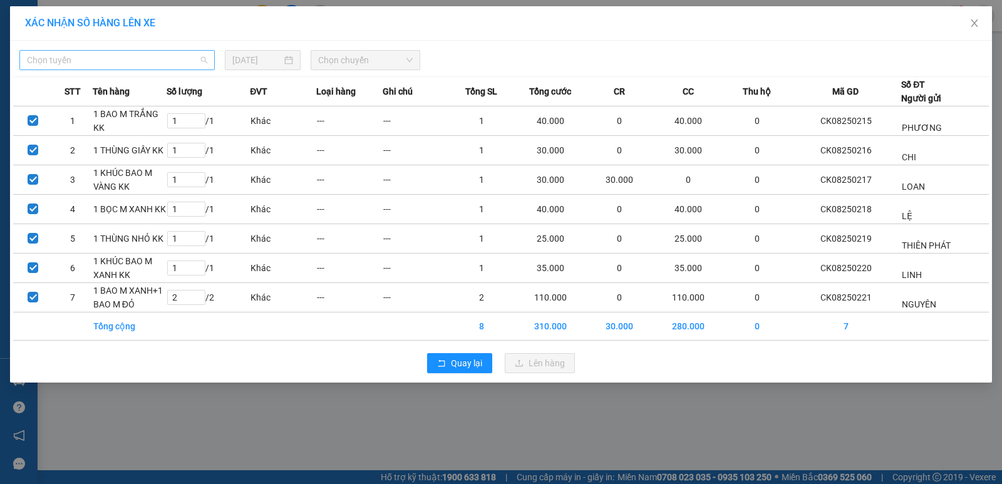
click at [96, 60] on span "Chọn tuyến" at bounding box center [117, 60] width 180 height 19
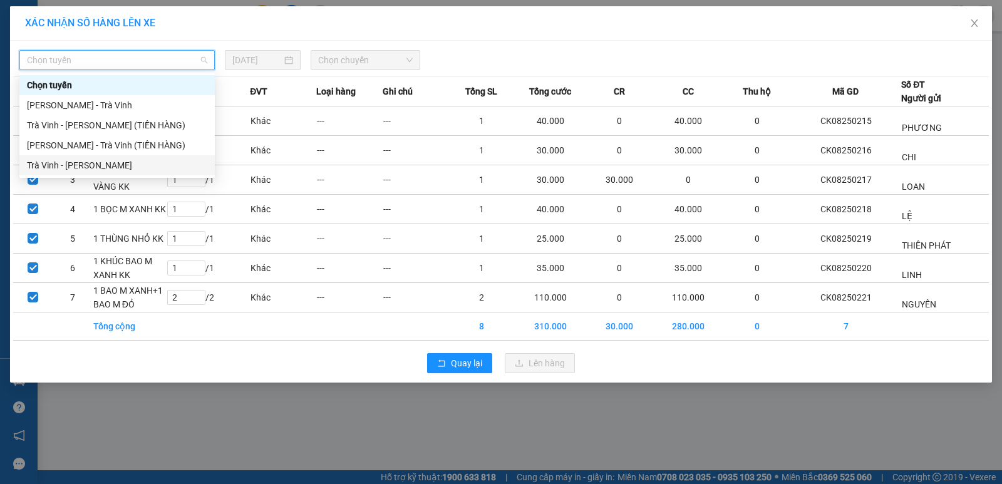
drag, startPoint x: 145, startPoint y: 163, endPoint x: 307, endPoint y: 87, distance: 178.5
click at [147, 163] on div "Trà Vinh - [PERSON_NAME]" at bounding box center [117, 165] width 180 height 14
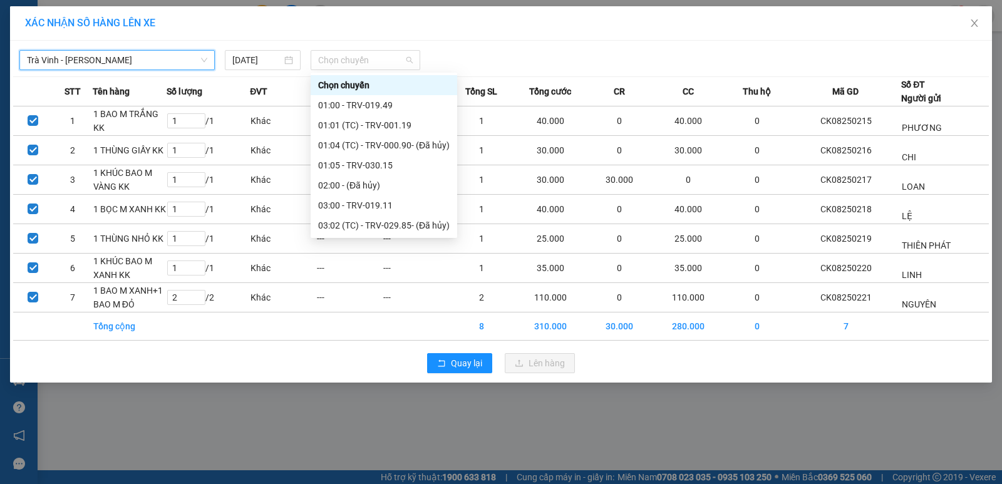
drag, startPoint x: 367, startPoint y: 52, endPoint x: 365, endPoint y: 93, distance: 41.4
click at [367, 53] on span "Chọn chuyến" at bounding box center [365, 60] width 95 height 19
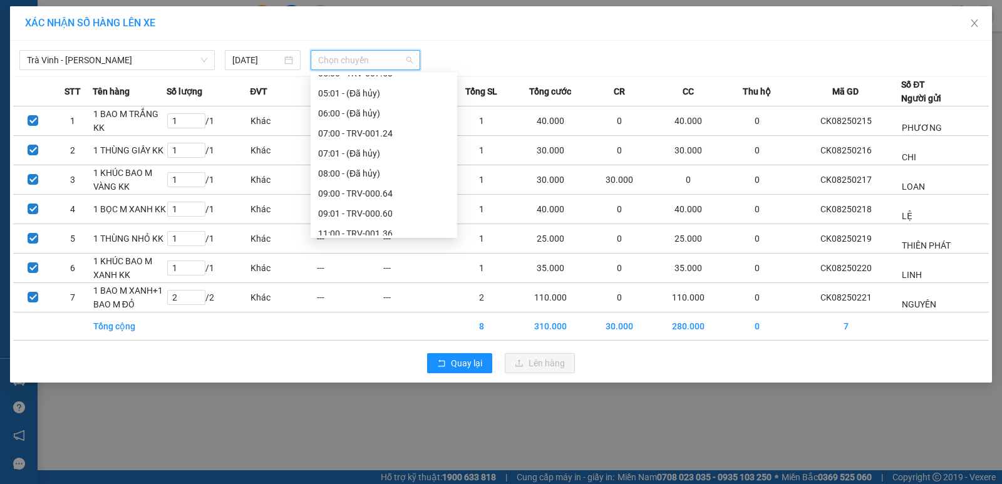
scroll to position [251, 0]
click at [420, 195] on div "11:00 - TRV-001.36" at bounding box center [384, 196] width 132 height 14
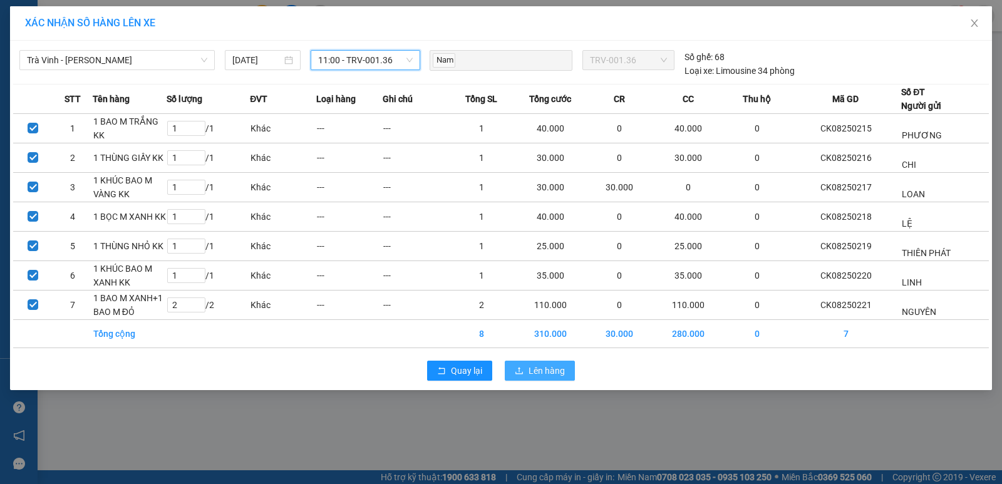
click at [539, 373] on span "Lên hàng" at bounding box center [547, 371] width 36 height 14
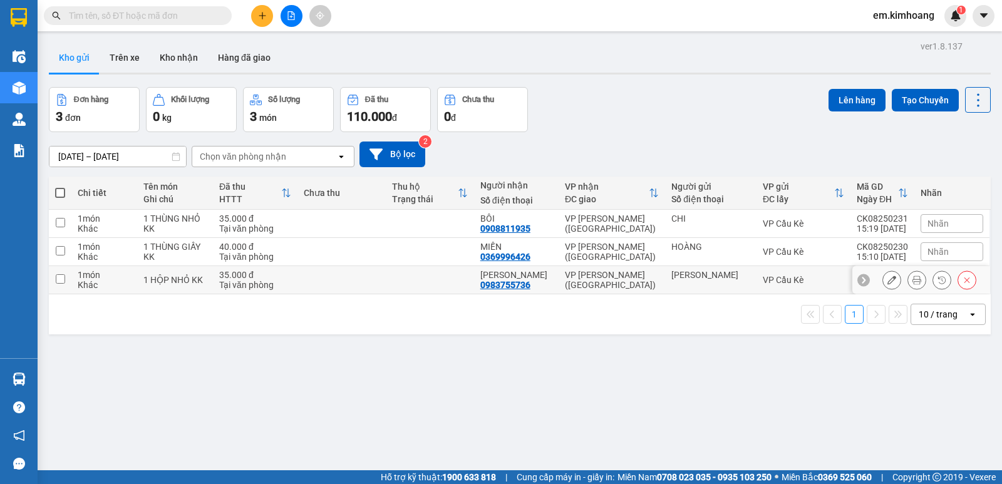
click at [662, 270] on td "VP [PERSON_NAME] ([GEOGRAPHIC_DATA])" at bounding box center [612, 280] width 107 height 28
checkbox input "true"
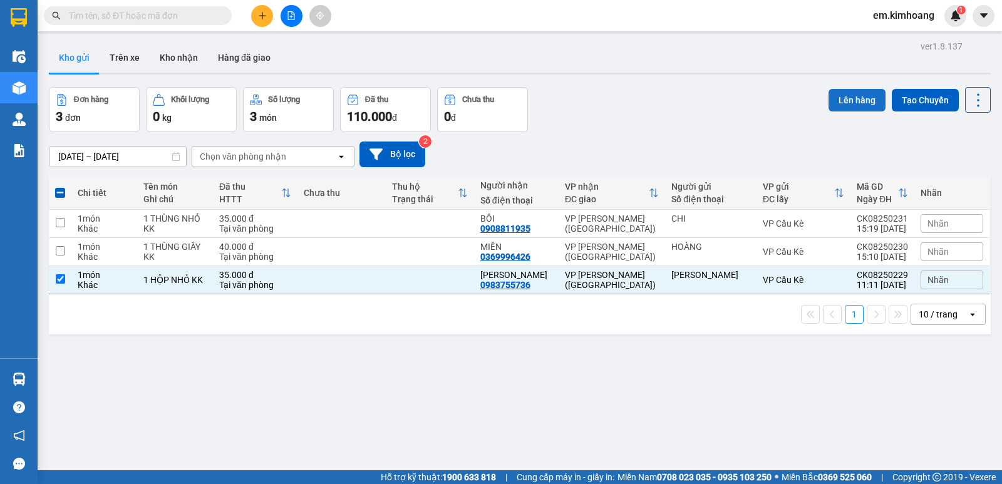
click at [831, 95] on button "Lên hàng" at bounding box center [857, 100] width 57 height 23
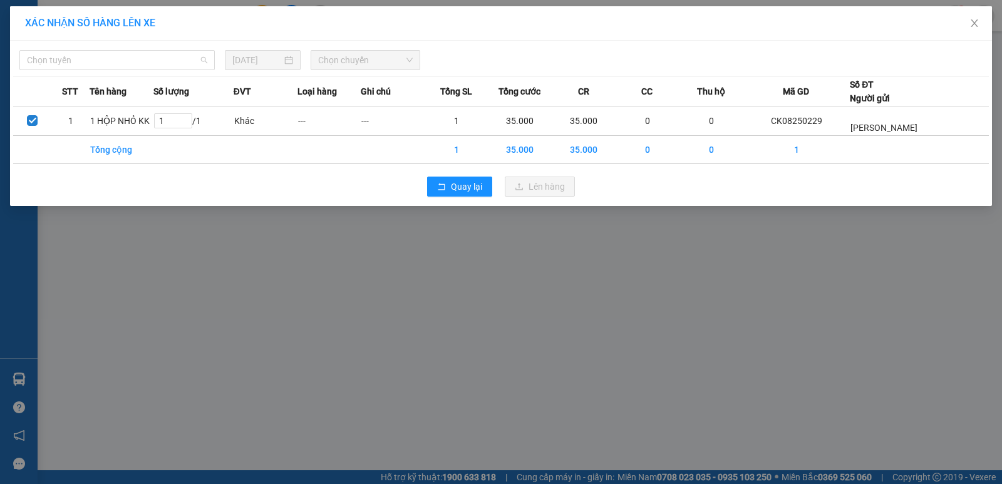
drag, startPoint x: 136, startPoint y: 55, endPoint x: 154, endPoint y: 119, distance: 66.4
click at [138, 60] on span "Chọn tuyến" at bounding box center [117, 60] width 180 height 19
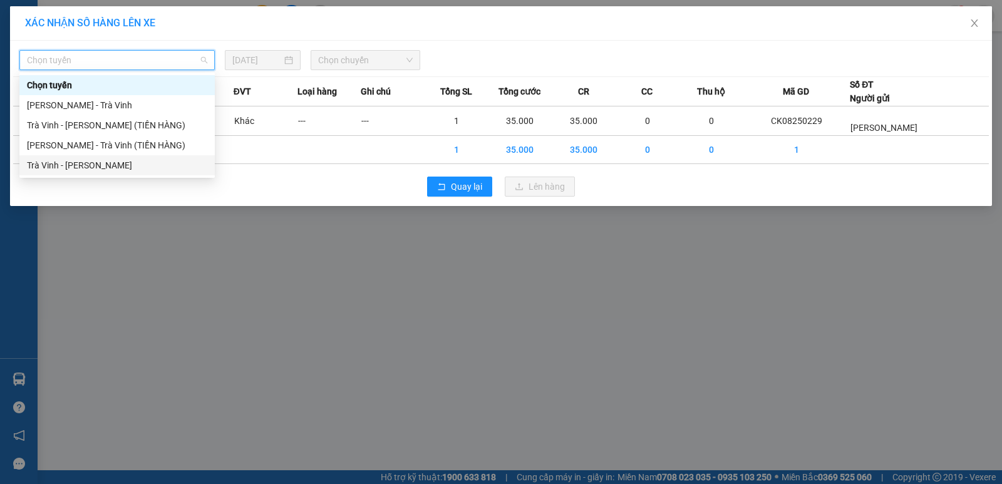
click at [161, 160] on div "Trà Vinh - [PERSON_NAME]" at bounding box center [117, 165] width 180 height 14
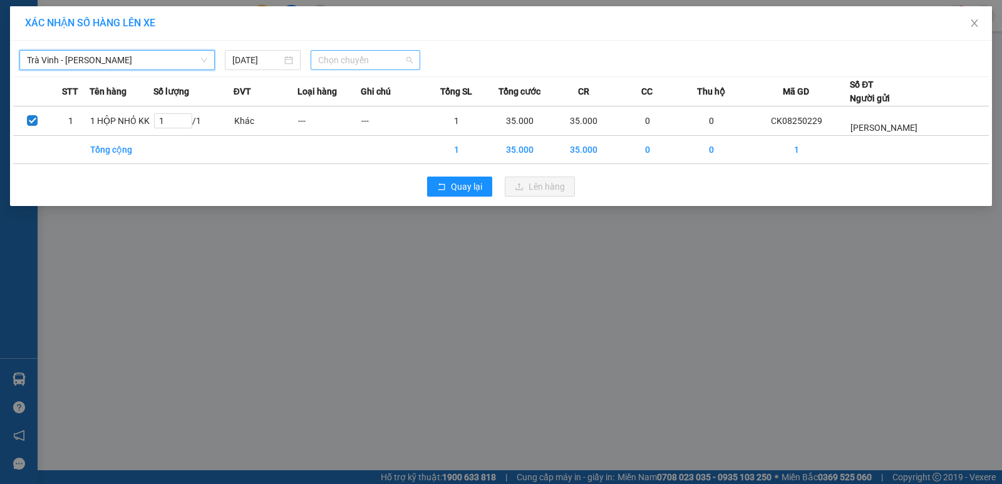
click at [341, 60] on span "Chọn chuyến" at bounding box center [365, 60] width 95 height 19
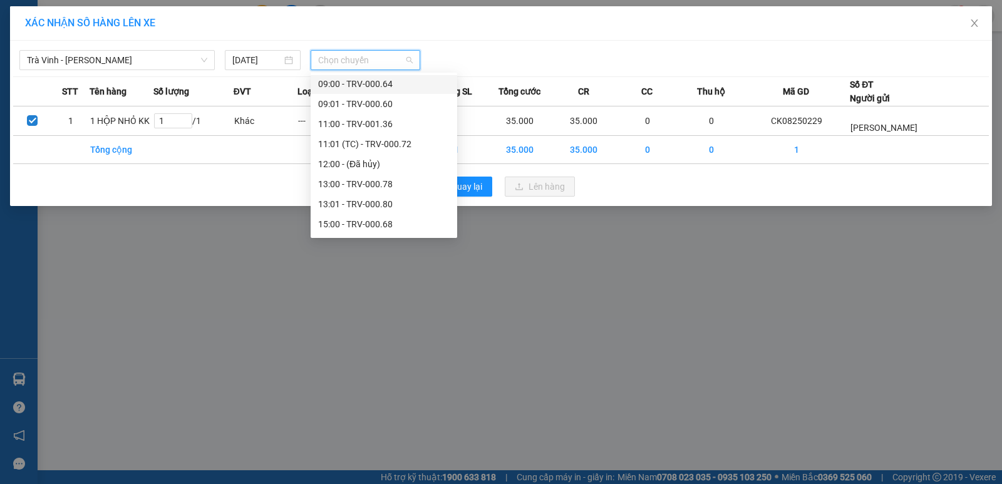
scroll to position [376, 0]
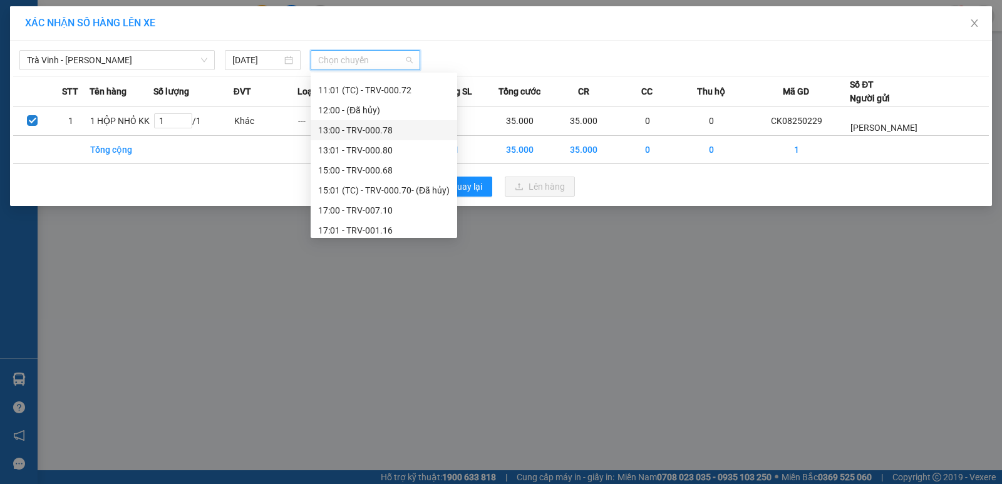
click at [405, 130] on div "13:00 - TRV-000.78" at bounding box center [384, 130] width 132 height 14
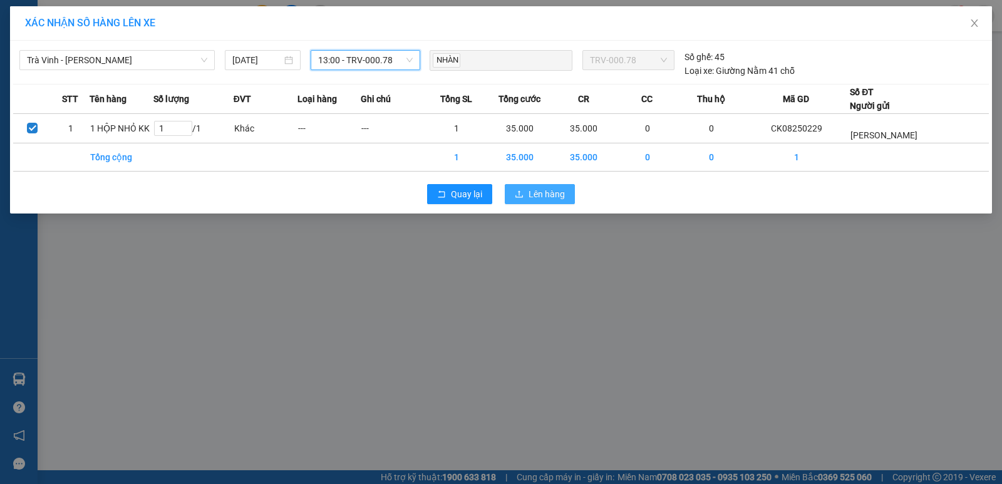
click at [536, 190] on span "Lên hàng" at bounding box center [547, 194] width 36 height 14
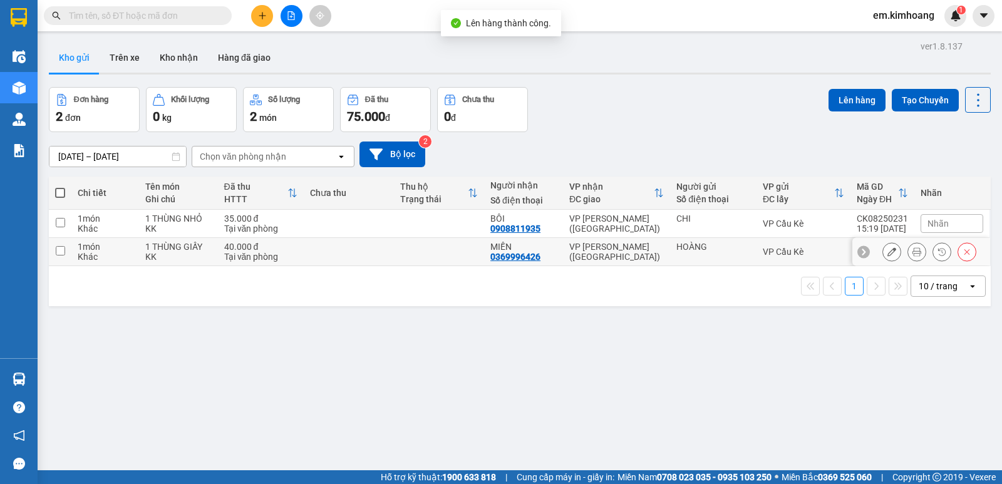
click at [695, 242] on div "HOÀNG" at bounding box center [714, 247] width 74 height 10
checkbox input "true"
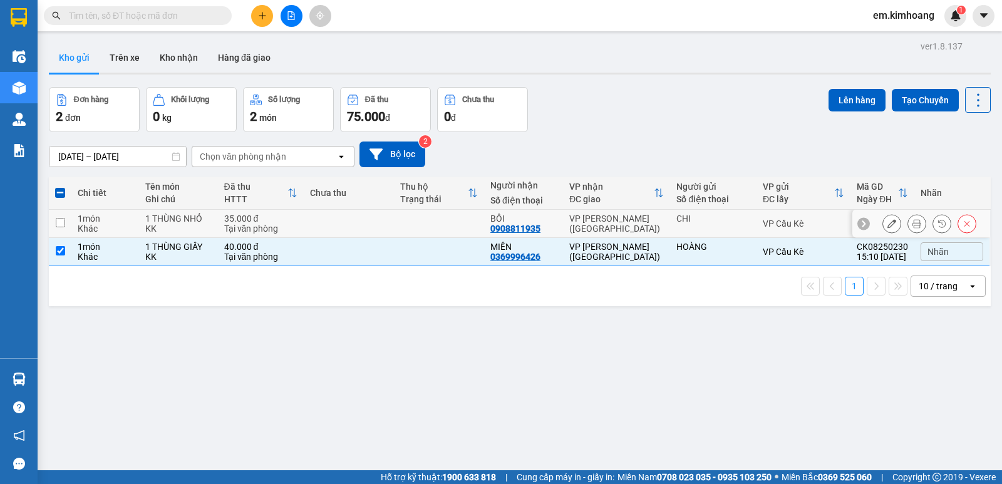
click at [694, 222] on div "CHI" at bounding box center [714, 219] width 74 height 10
checkbox input "true"
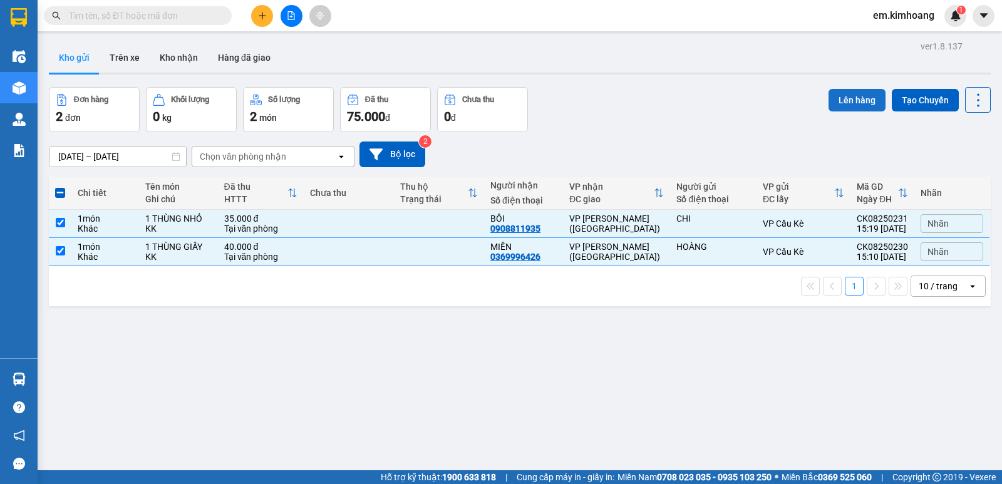
click at [836, 89] on button "Lên hàng" at bounding box center [857, 100] width 57 height 23
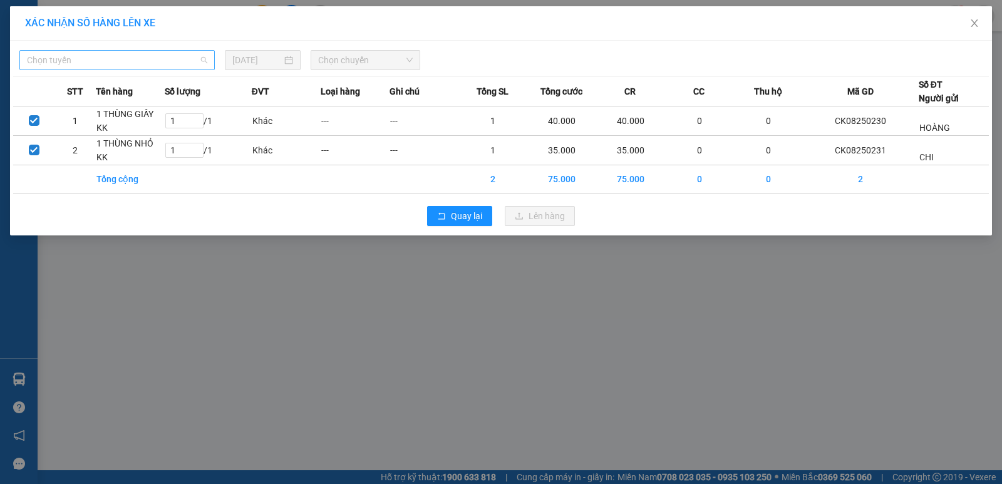
click at [177, 55] on span "Chọn tuyến" at bounding box center [117, 60] width 180 height 19
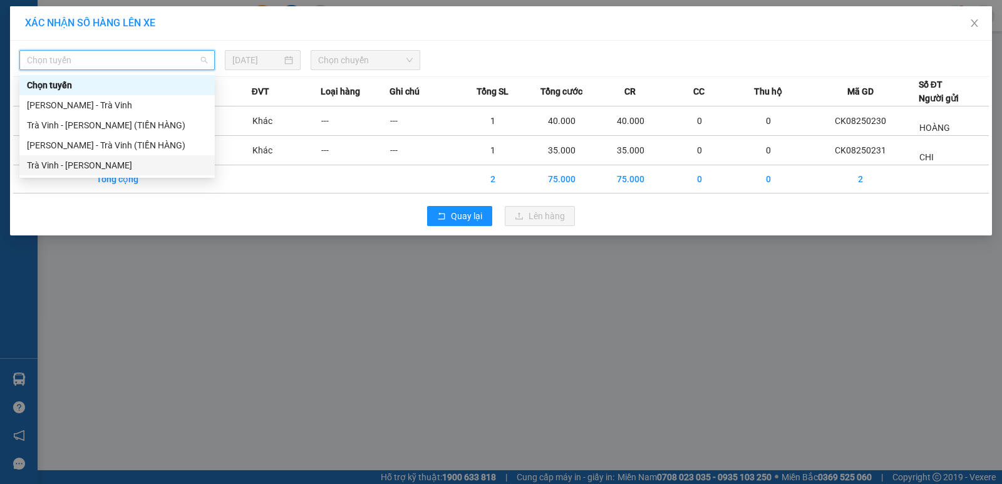
click at [164, 157] on div "Trà Vinh - [PERSON_NAME]" at bounding box center [116, 165] width 195 height 20
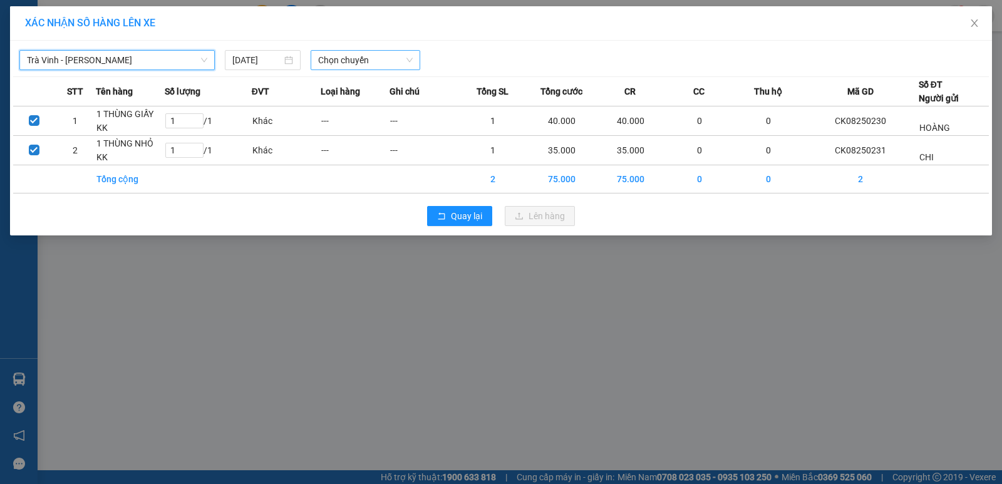
click at [361, 61] on span "Chọn chuyến" at bounding box center [365, 60] width 95 height 19
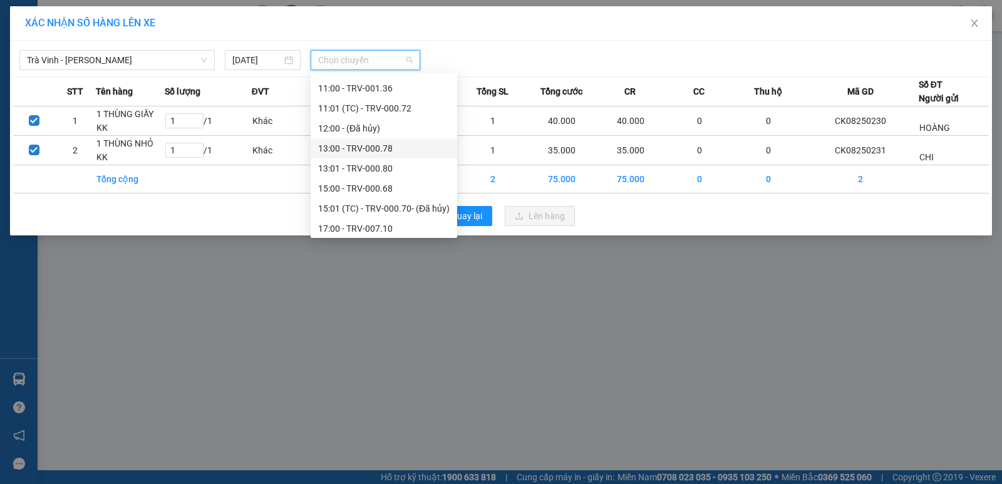
scroll to position [376, 0]
click at [412, 210] on div "17:00 - TRV-007.10" at bounding box center [384, 211] width 132 height 14
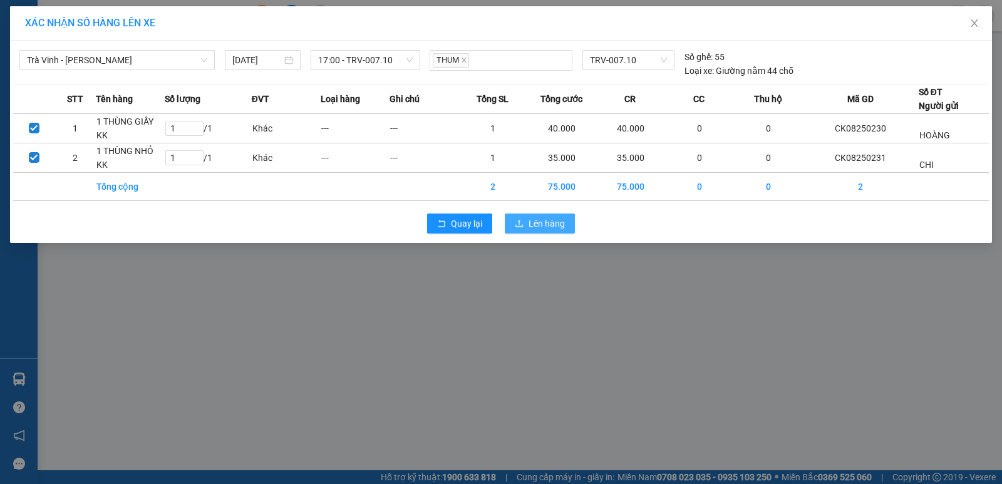
click at [541, 224] on span "Lên hàng" at bounding box center [547, 224] width 36 height 14
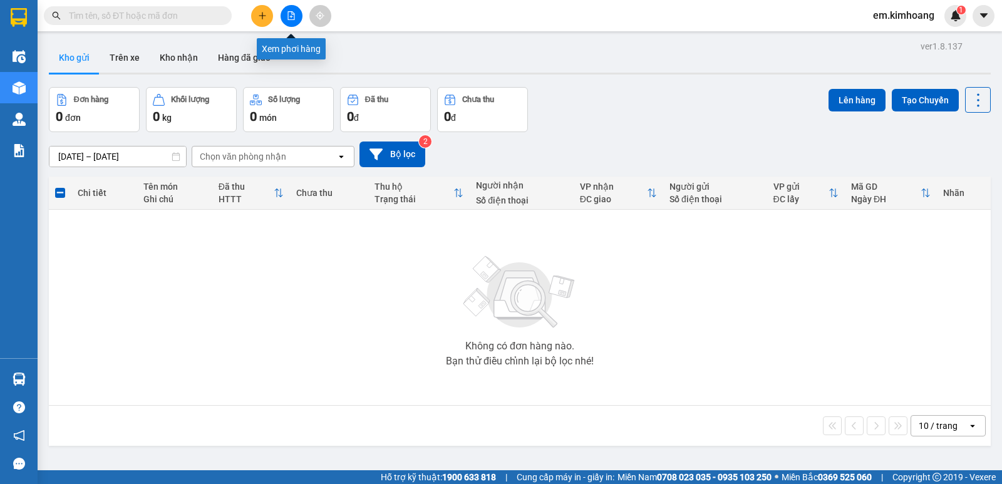
click at [296, 8] on button at bounding box center [292, 16] width 22 height 22
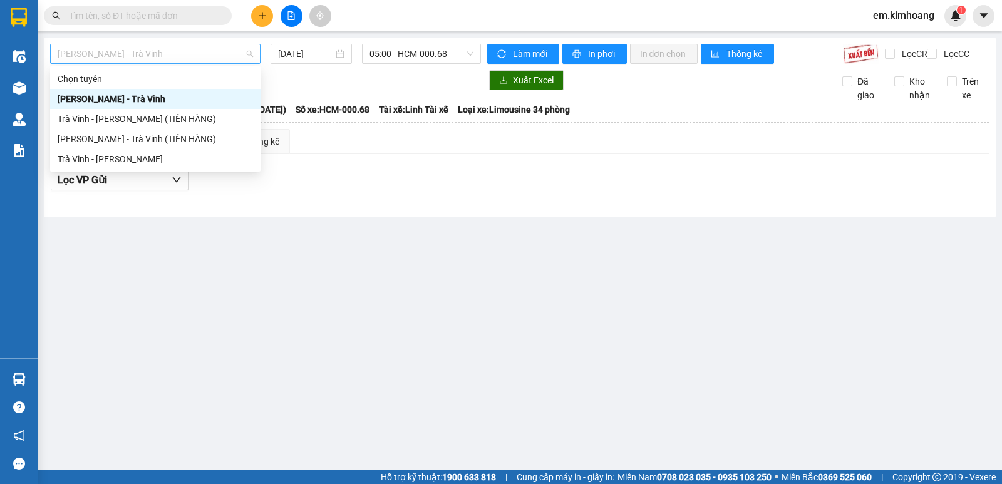
click at [163, 49] on span "[PERSON_NAME] - Trà Vinh" at bounding box center [155, 53] width 195 height 19
click at [172, 161] on div "Trà Vinh - [PERSON_NAME]" at bounding box center [155, 159] width 195 height 14
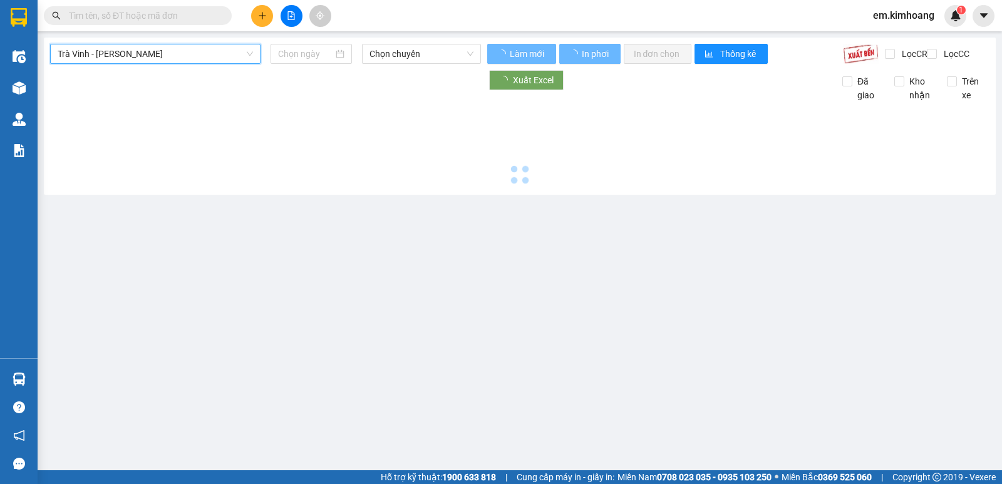
type input "[DATE]"
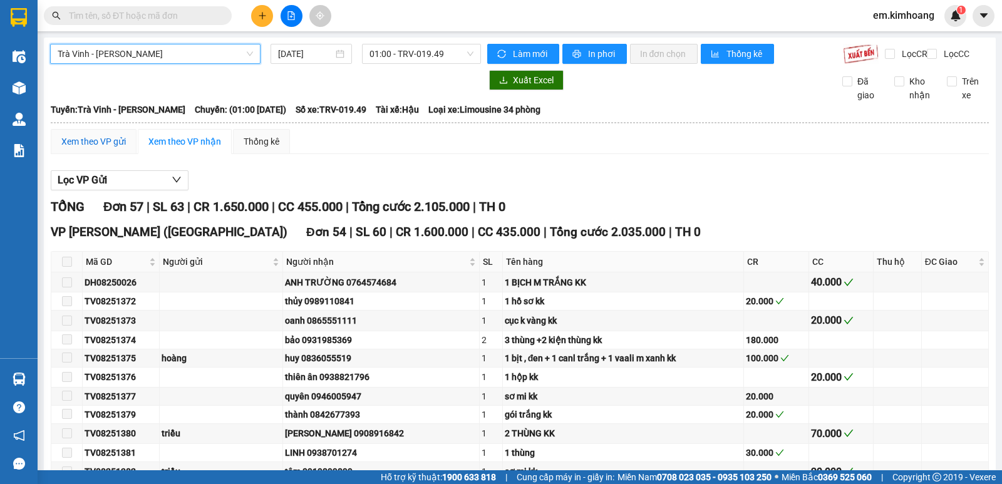
click at [94, 147] on div "Xem theo VP gửi" at bounding box center [93, 142] width 65 height 14
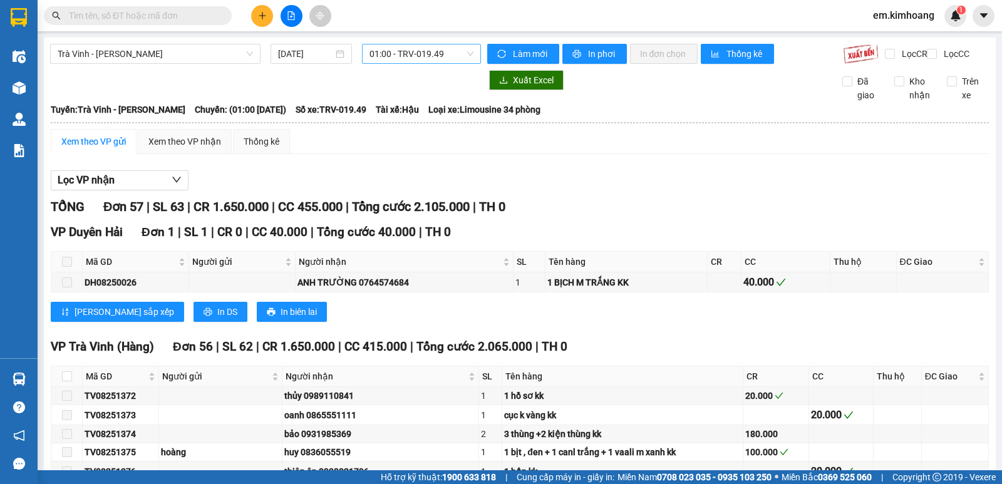
click at [429, 55] on span "01:00 - TRV-019.49" at bounding box center [421, 53] width 103 height 19
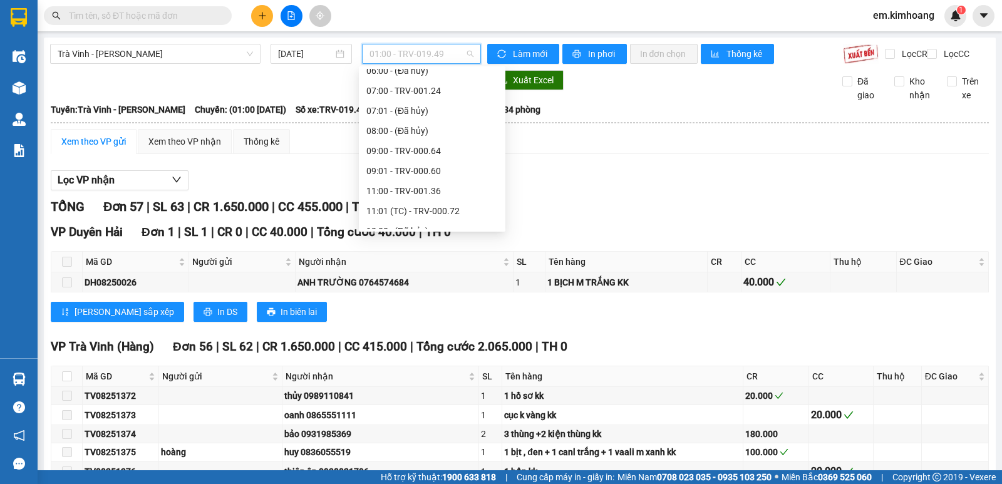
scroll to position [251, 0]
click at [446, 189] on div "11:00 - TRV-001.36" at bounding box center [432, 189] width 132 height 14
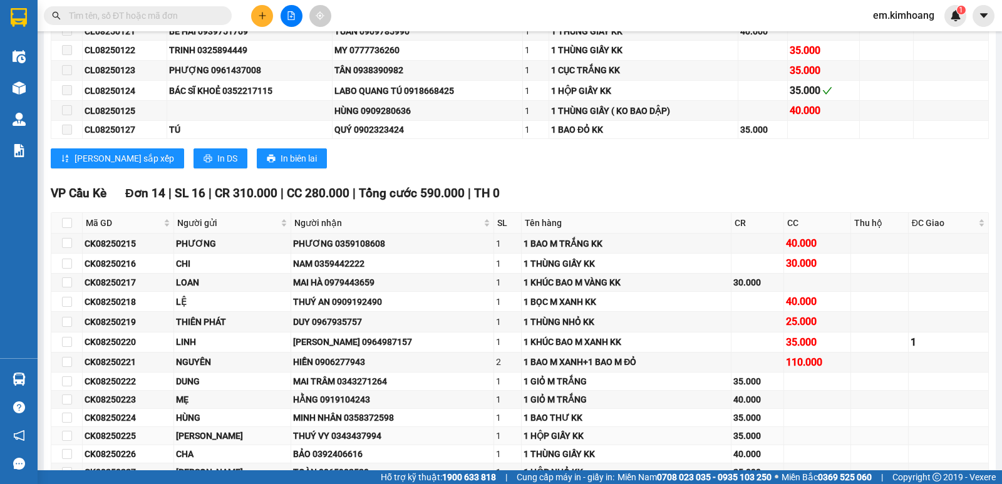
scroll to position [626, 0]
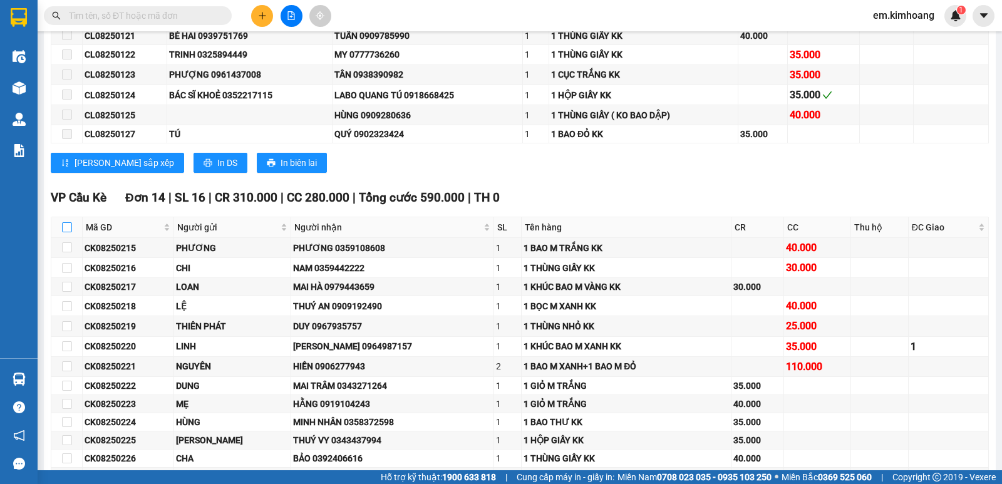
click at [69, 232] on input "checkbox" at bounding box center [67, 227] width 10 height 10
checkbox input "true"
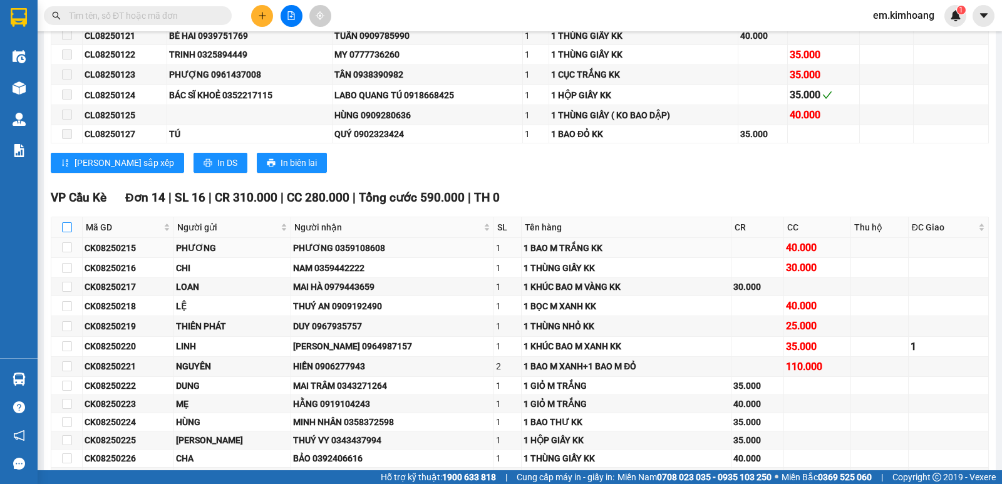
checkbox input "true"
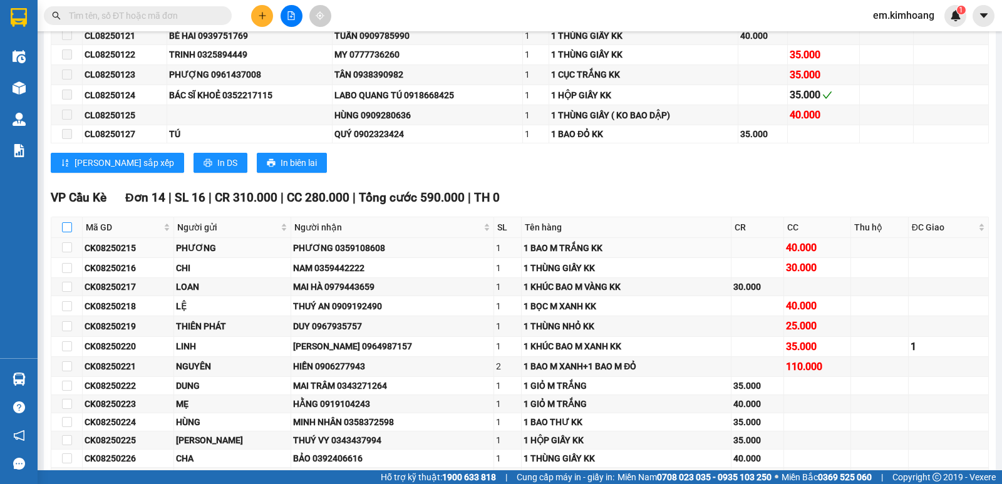
checkbox input "true"
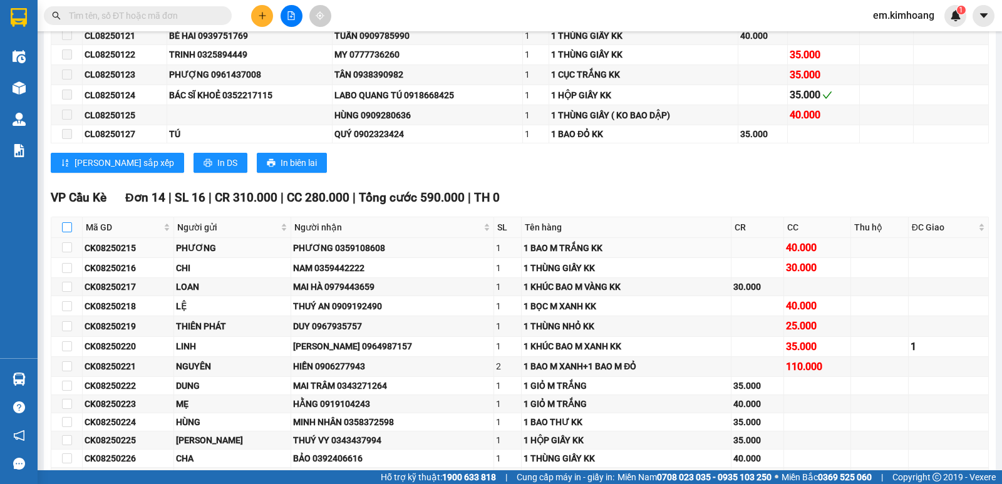
checkbox input "true"
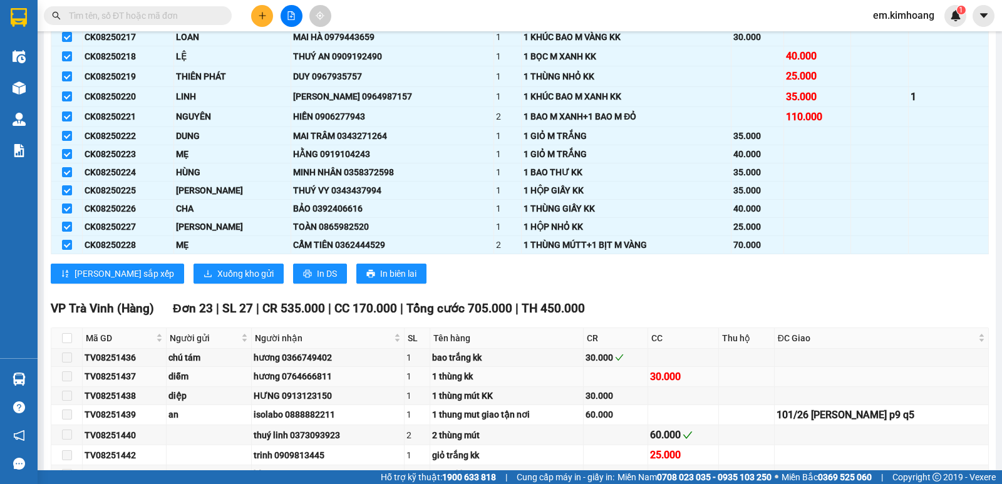
scroll to position [1002, 0]
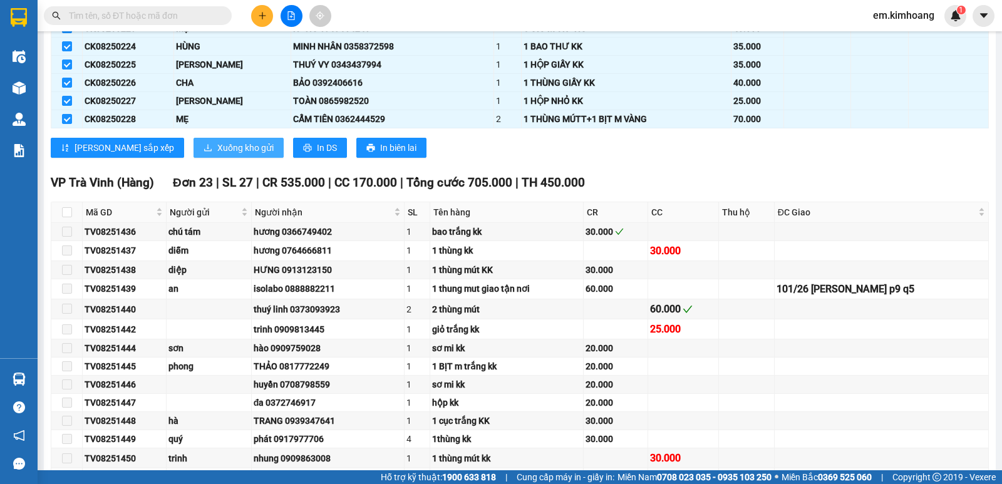
click at [217, 155] on span "Xuống kho gửi" at bounding box center [245, 148] width 56 height 14
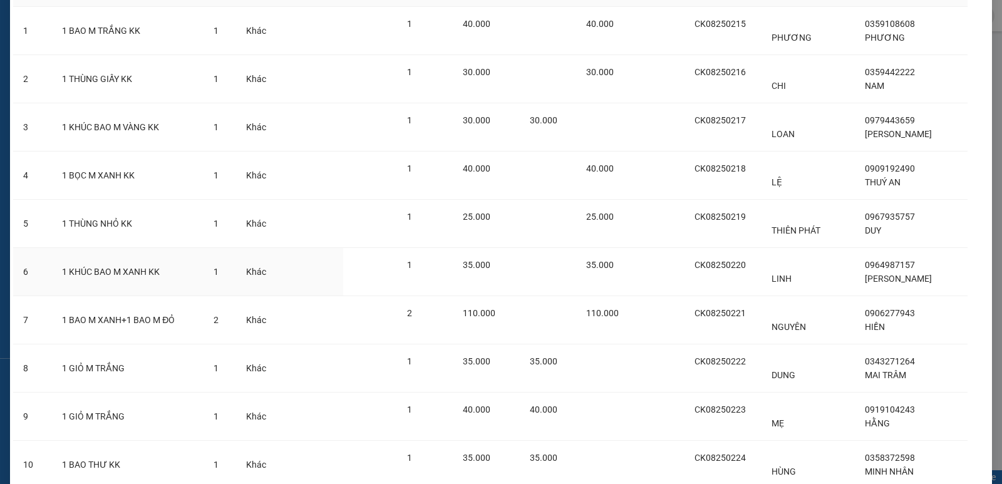
scroll to position [388, 0]
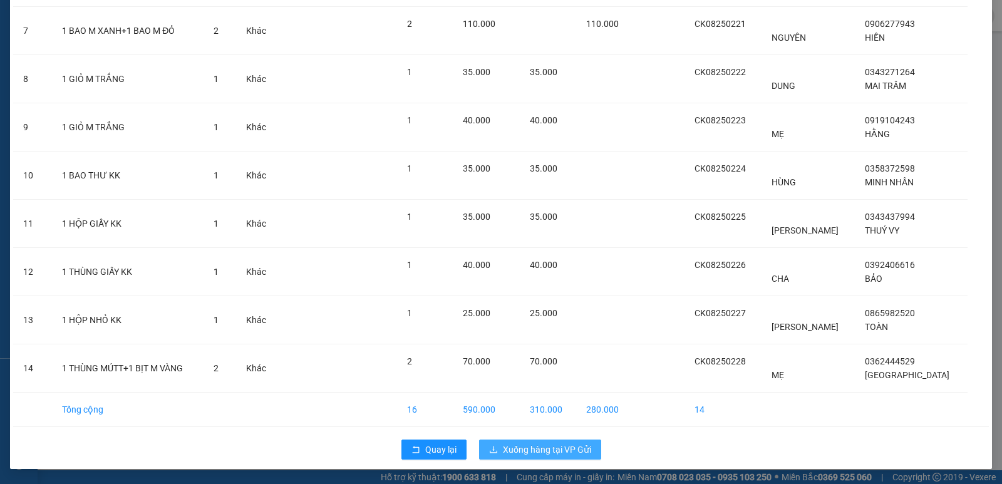
click at [530, 449] on span "Xuống hàng tại VP Gửi" at bounding box center [547, 450] width 88 height 14
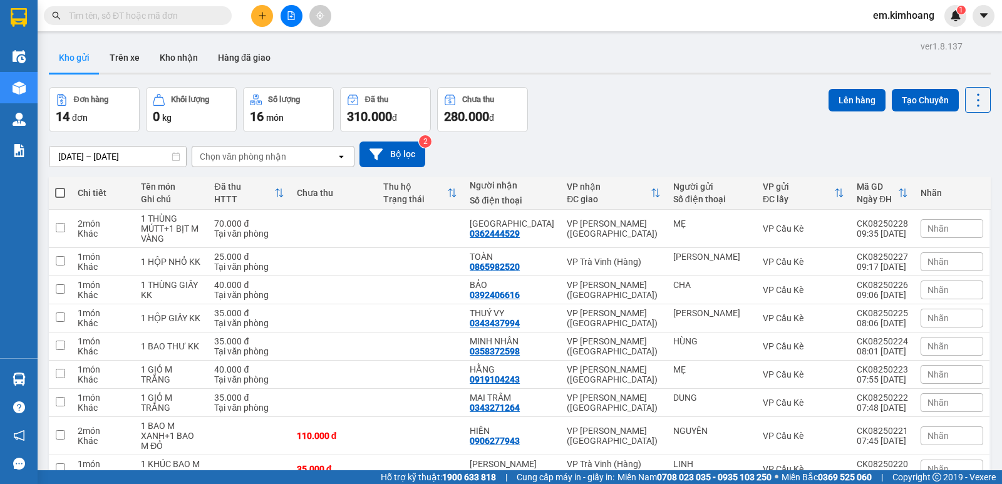
click at [56, 192] on span at bounding box center [60, 193] width 10 height 10
click at [60, 187] on input "checkbox" at bounding box center [60, 187] width 0 height 0
checkbox input "true"
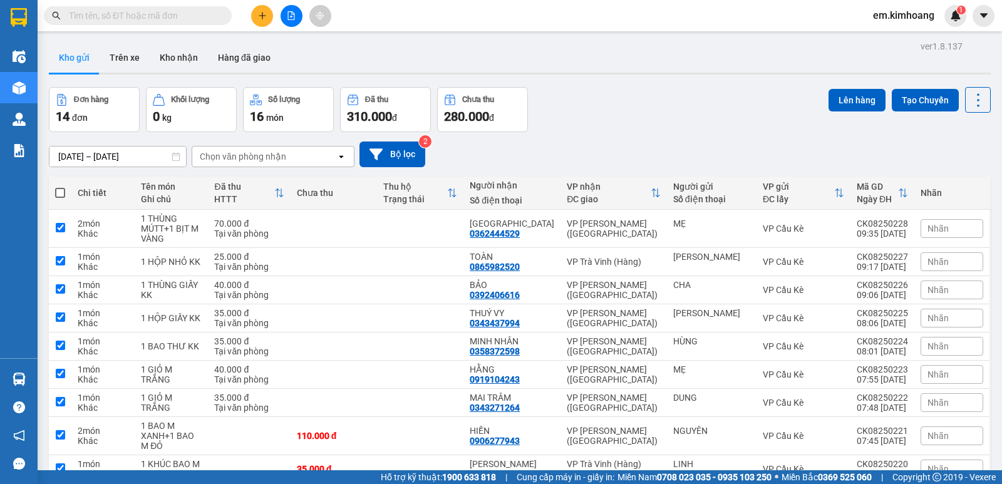
checkbox input "true"
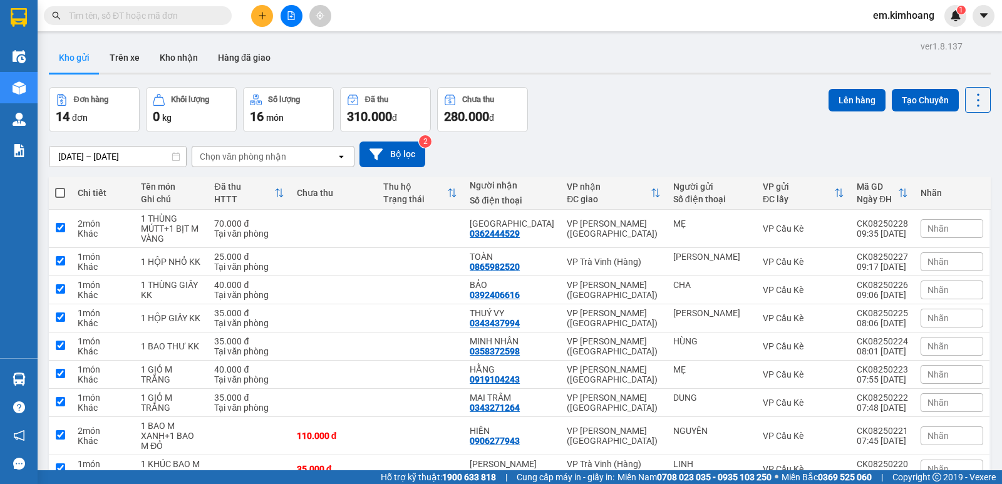
checkbox input "true"
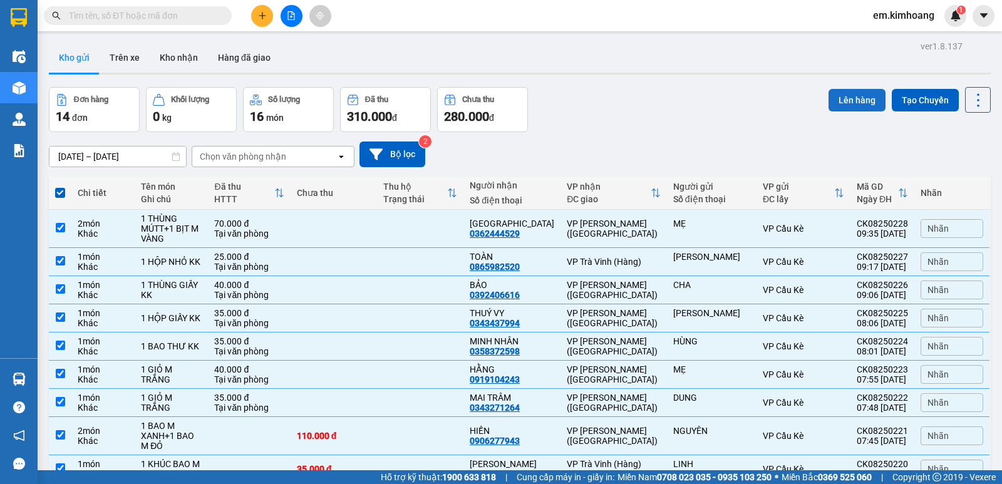
click at [839, 100] on button "Lên hàng" at bounding box center [857, 100] width 57 height 23
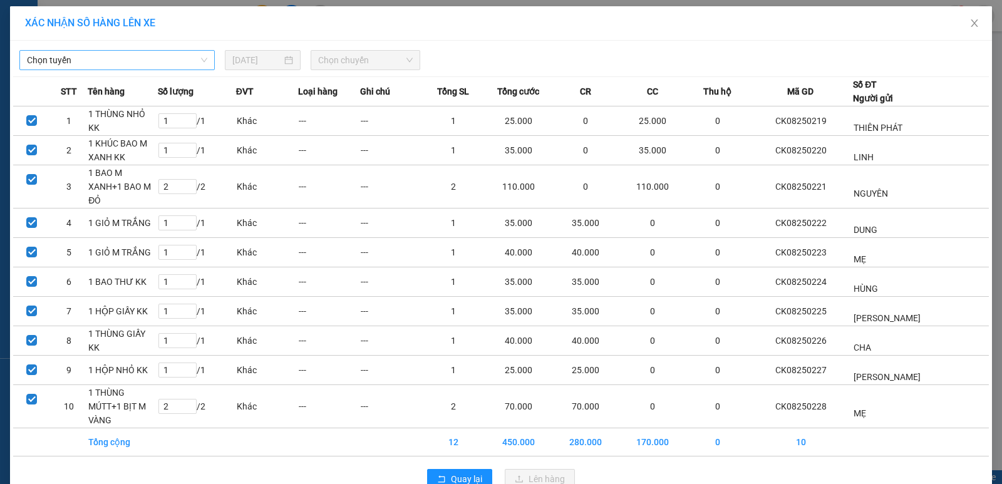
click at [163, 59] on span "Chọn tuyến" at bounding box center [117, 60] width 180 height 19
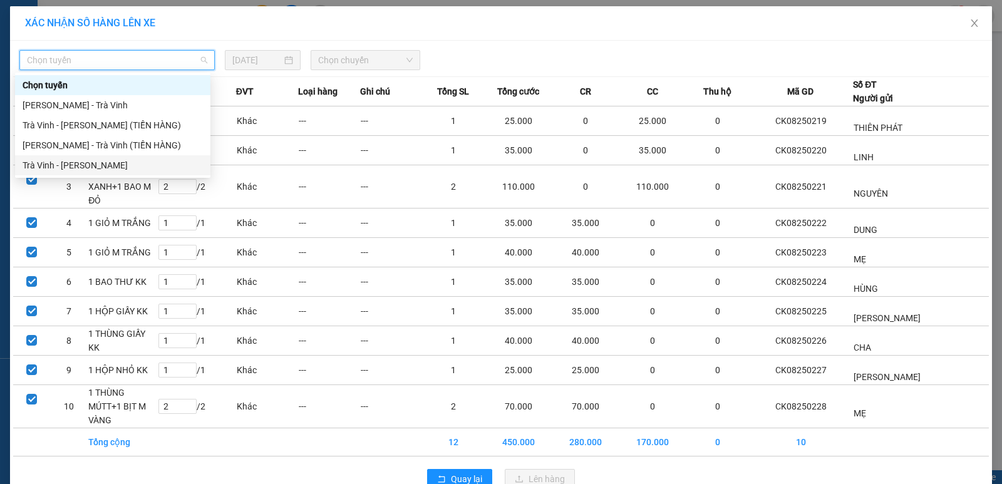
click at [164, 163] on div "Trà Vinh - [PERSON_NAME]" at bounding box center [113, 165] width 180 height 14
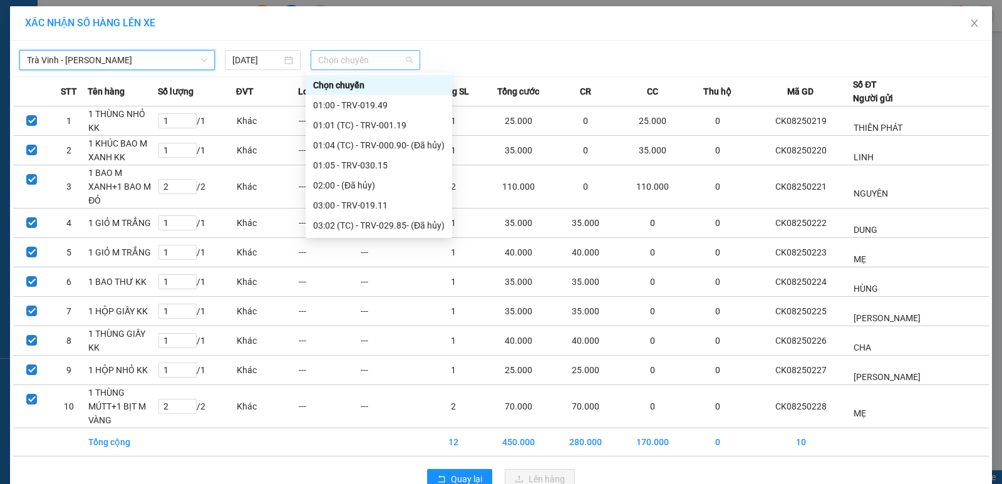
click at [390, 60] on span "Chọn chuyến" at bounding box center [365, 60] width 95 height 19
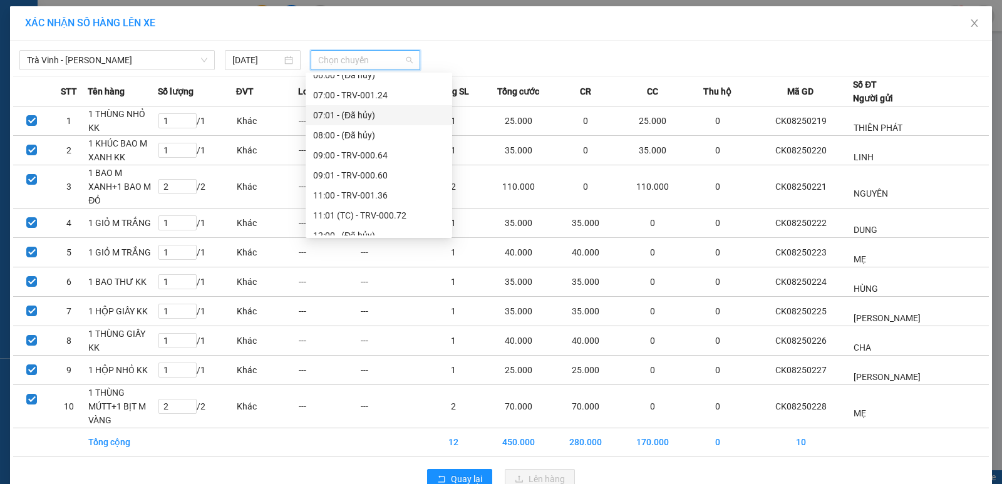
scroll to position [313, 0]
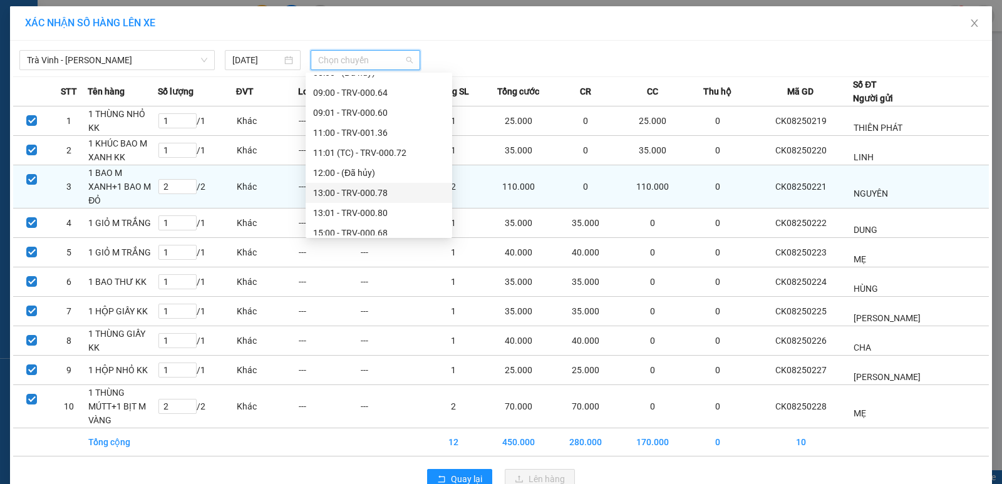
click at [392, 192] on div "13:00 - TRV-000.78" at bounding box center [379, 193] width 132 height 14
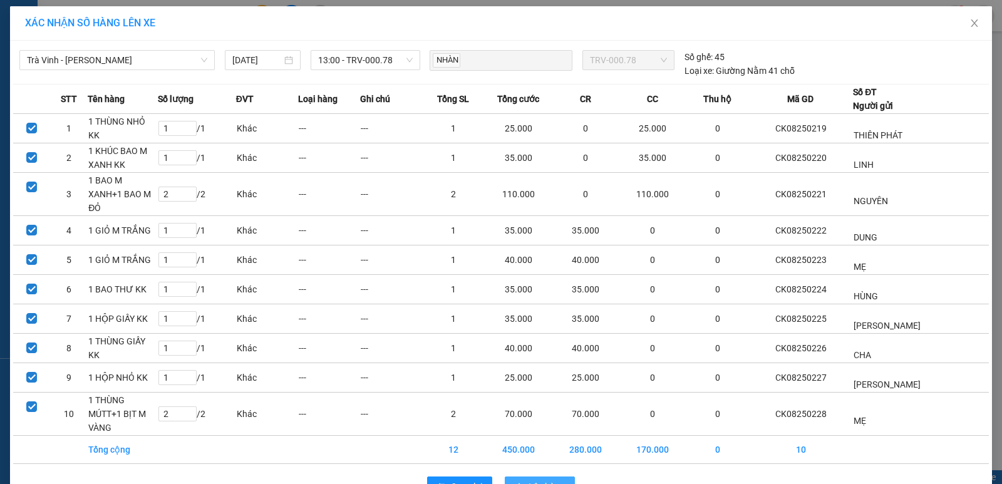
click at [537, 480] on span "Lên hàng" at bounding box center [547, 487] width 36 height 14
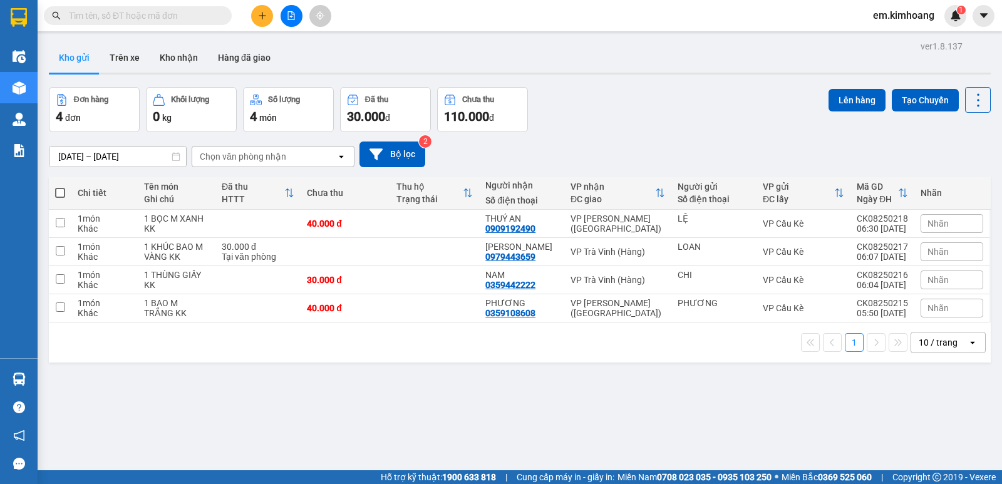
click at [59, 192] on span at bounding box center [60, 193] width 10 height 10
click at [60, 187] on input "checkbox" at bounding box center [60, 187] width 0 height 0
checkbox input "true"
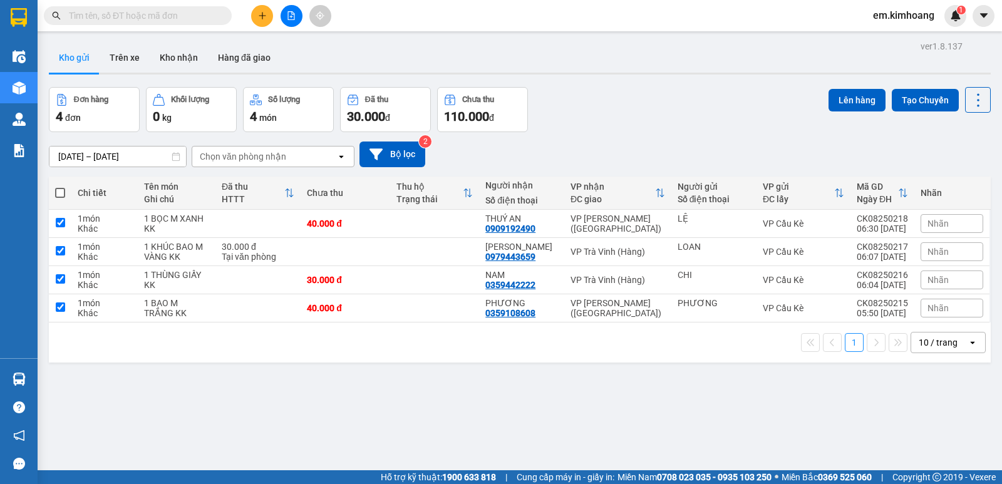
checkbox input "true"
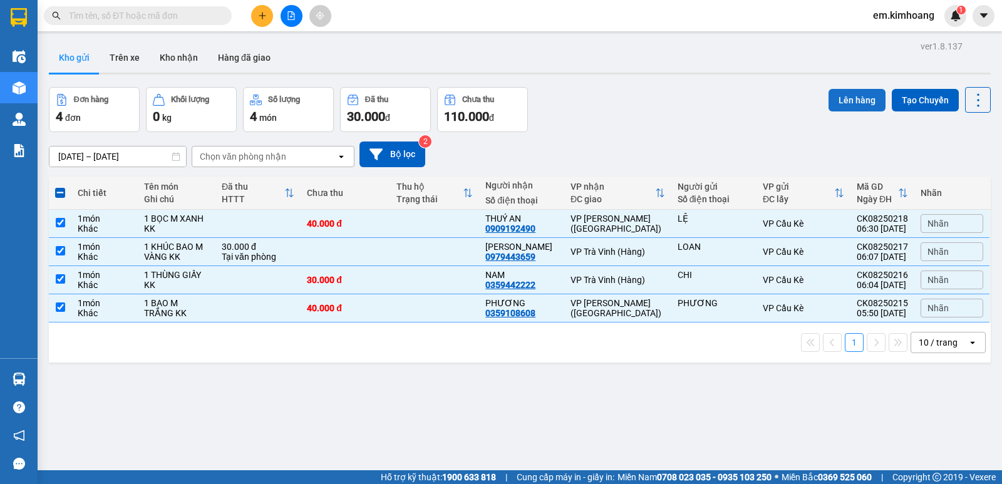
click at [846, 100] on button "Lên hàng" at bounding box center [857, 100] width 57 height 23
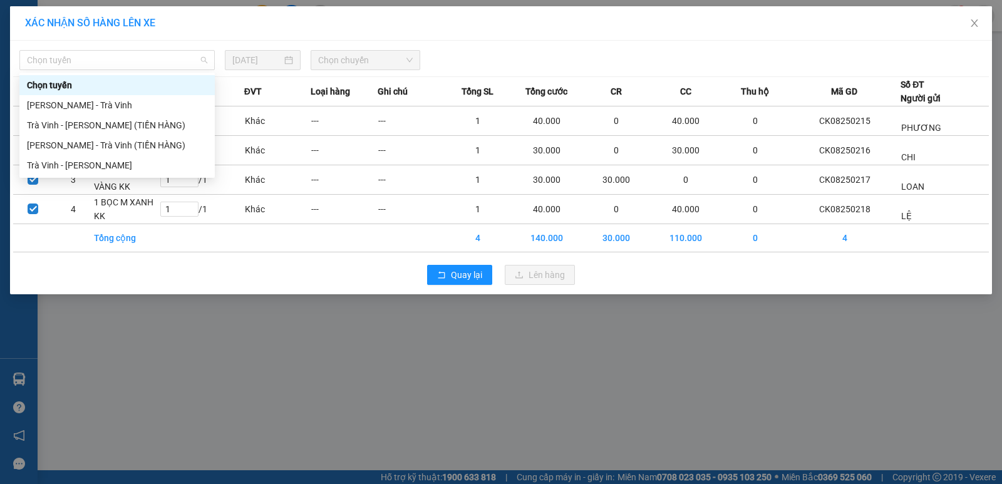
drag, startPoint x: 159, startPoint y: 52, endPoint x: 142, endPoint y: 117, distance: 66.7
click at [152, 74] on body "Kết quả tìm kiếm ( 0 ) Bộ lọc No Data em.[PERSON_NAME] 1 Điều hành xe Kho hàng …" at bounding box center [501, 242] width 1002 height 484
click at [137, 160] on div "Trà Vinh - [PERSON_NAME]" at bounding box center [117, 165] width 180 height 14
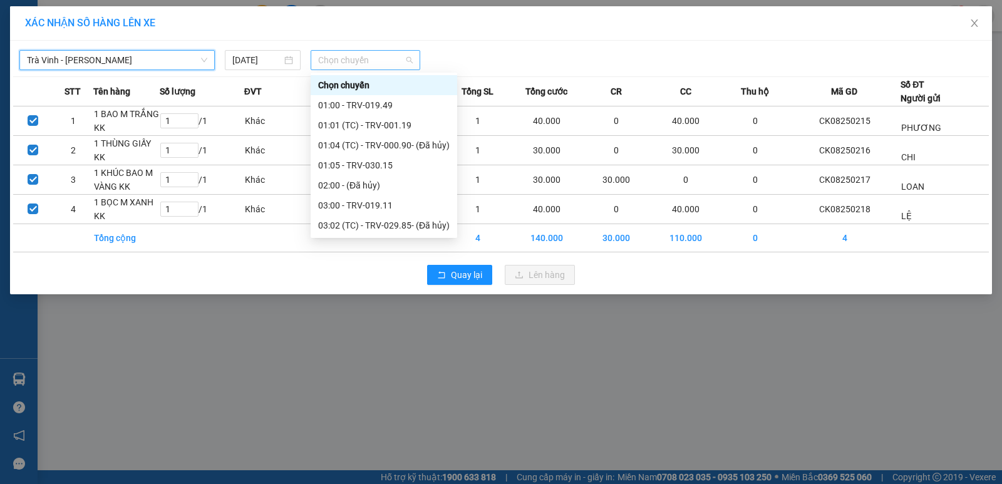
click at [373, 66] on span "Chọn chuyến" at bounding box center [365, 60] width 95 height 19
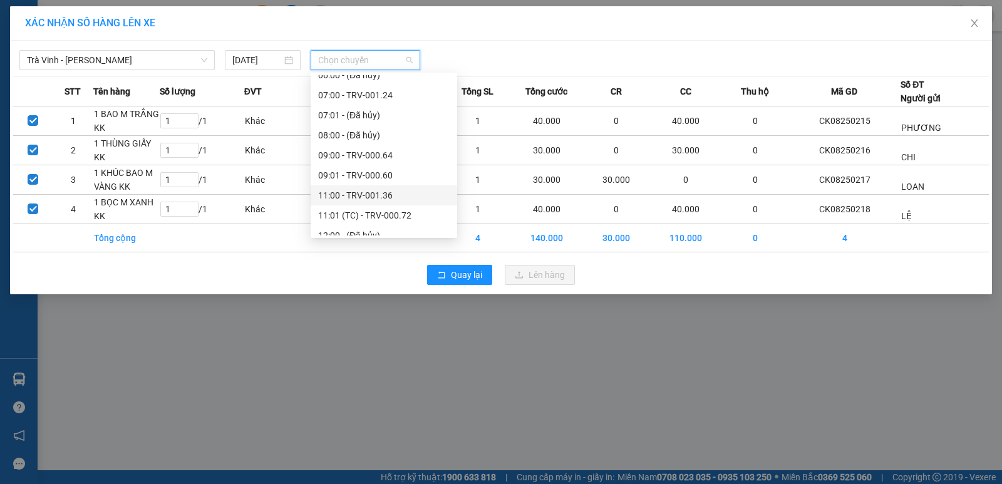
scroll to position [313, 0]
click at [388, 191] on div "13:00 - TRV-000.78" at bounding box center [384, 193] width 132 height 14
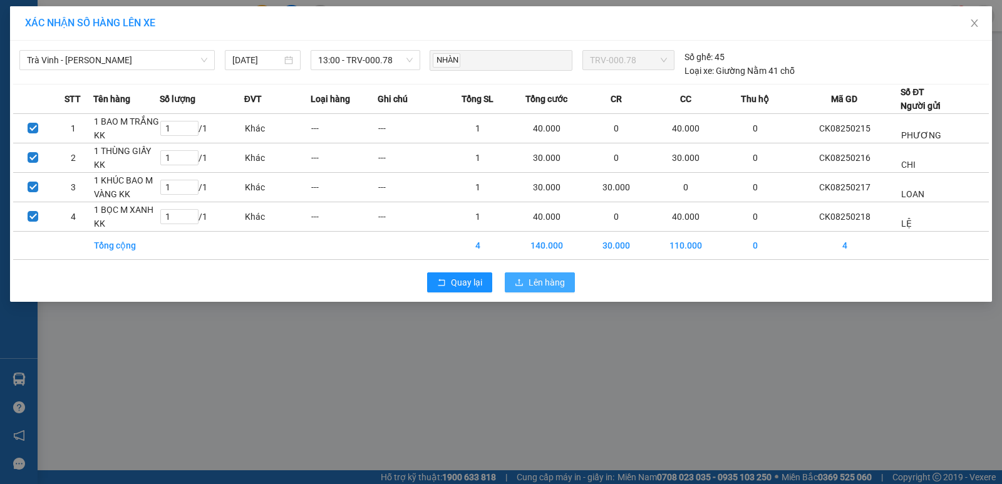
click at [534, 281] on span "Lên hàng" at bounding box center [547, 283] width 36 height 14
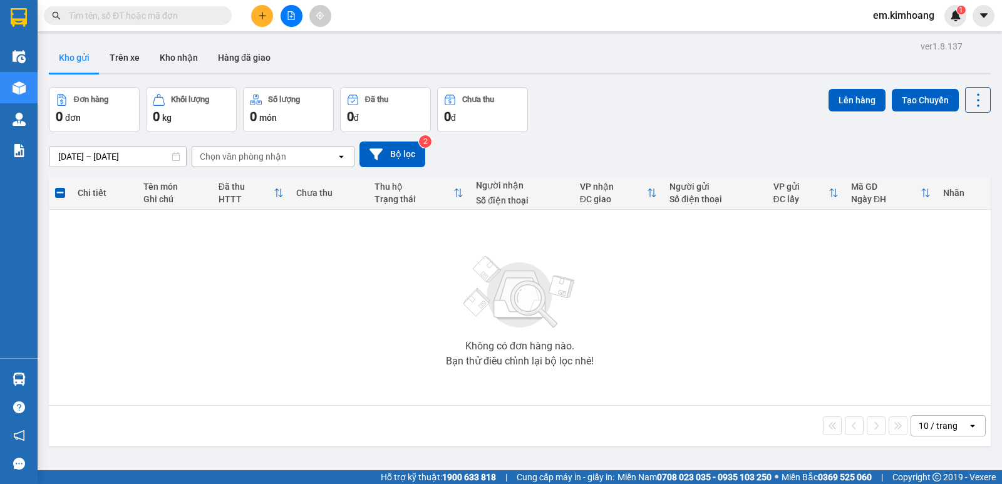
drag, startPoint x: 232, startPoint y: 313, endPoint x: 215, endPoint y: 331, distance: 24.8
click at [215, 331] on div "Không có đơn hàng nào. Bạn thử điều chỉnh lại bộ lọc nhé!" at bounding box center [520, 308] width 930 height 188
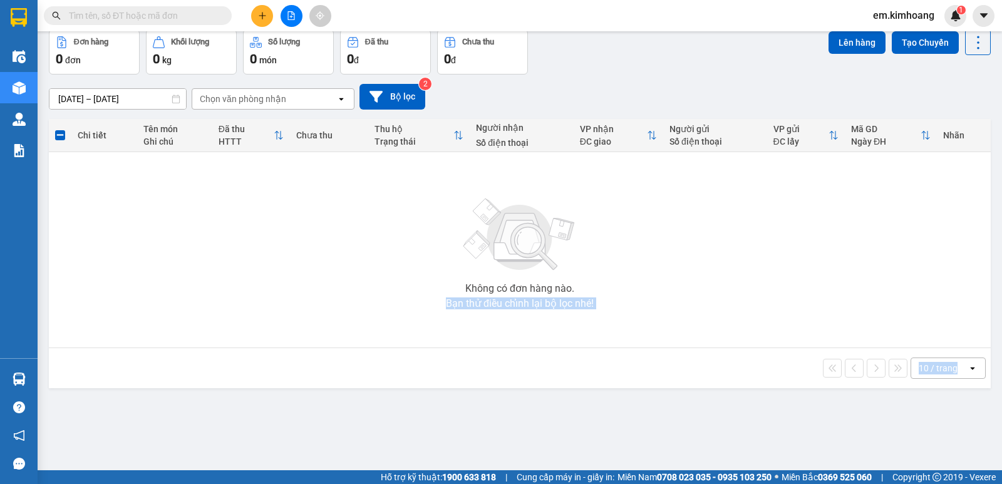
click at [178, 484] on html "Kết quả tìm kiếm ( 0 ) Bộ lọc No Data em.[PERSON_NAME] 1 Điều hành xe Kho hàng …" at bounding box center [501, 242] width 1002 height 484
click at [222, 450] on div "ver 1.8.137 Kho gửi Trên xe Kho nhận Hàng đã giao Đơn hàng 0 đơn Khối lượng 0 k…" at bounding box center [520, 222] width 952 height 484
drag, startPoint x: 227, startPoint y: 497, endPoint x: 235, endPoint y: 491, distance: 10.3
click at [235, 484] on html "Kết quả tìm kiếm ( 0 ) Bộ lọc No Data em.[PERSON_NAME] 1 Điều hành xe Kho hàng …" at bounding box center [501, 242] width 1002 height 484
click at [221, 446] on div "ver 1.8.137 Kho gửi Trên xe Kho nhận Hàng đã giao Đơn hàng 0 đơn Khối lượng 0 k…" at bounding box center [520, 222] width 952 height 484
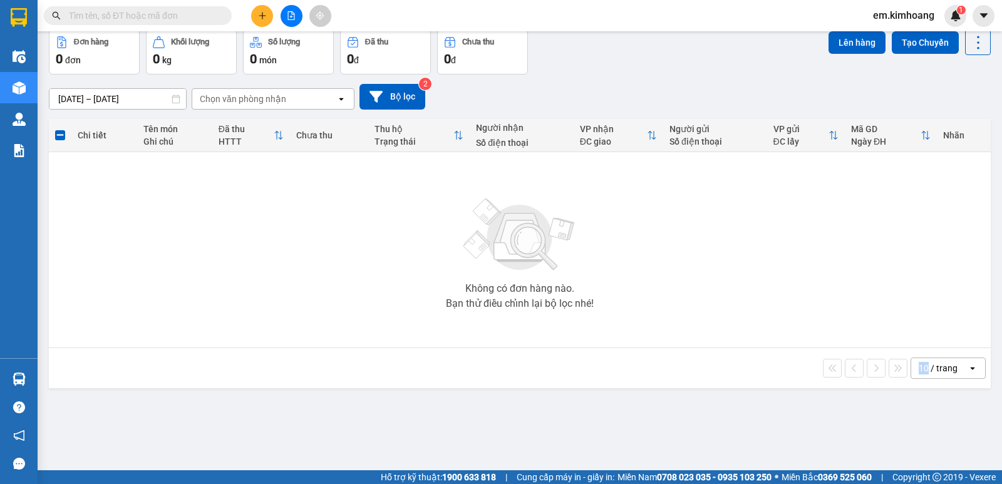
drag, startPoint x: 221, startPoint y: 446, endPoint x: 221, endPoint y: 462, distance: 16.3
click at [221, 462] on div "ver 1.8.137 Kho gửi Trên xe Kho nhận Hàng đã giao Đơn hàng 0 đơn Khối lượng 0 k…" at bounding box center [520, 222] width 952 height 484
click at [261, 9] on button at bounding box center [262, 16] width 22 height 22
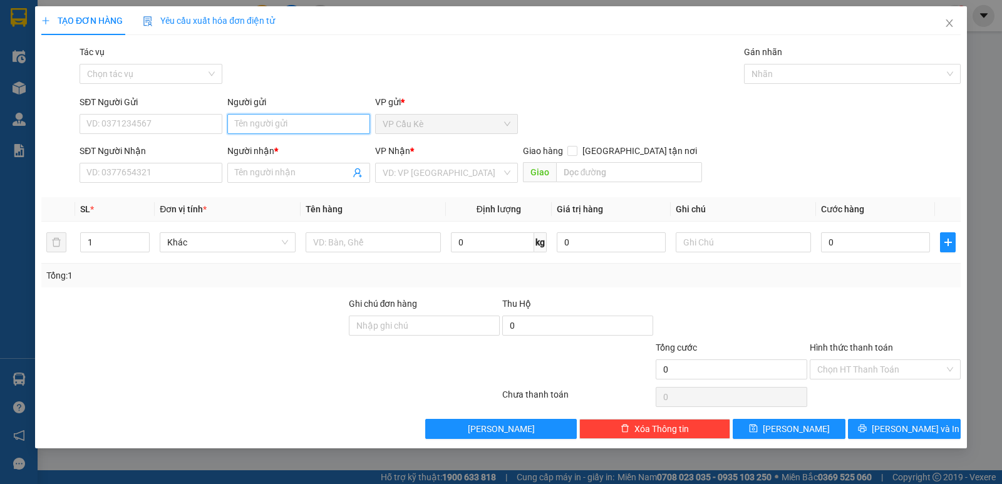
click at [296, 120] on input "Người gửi" at bounding box center [298, 124] width 143 height 20
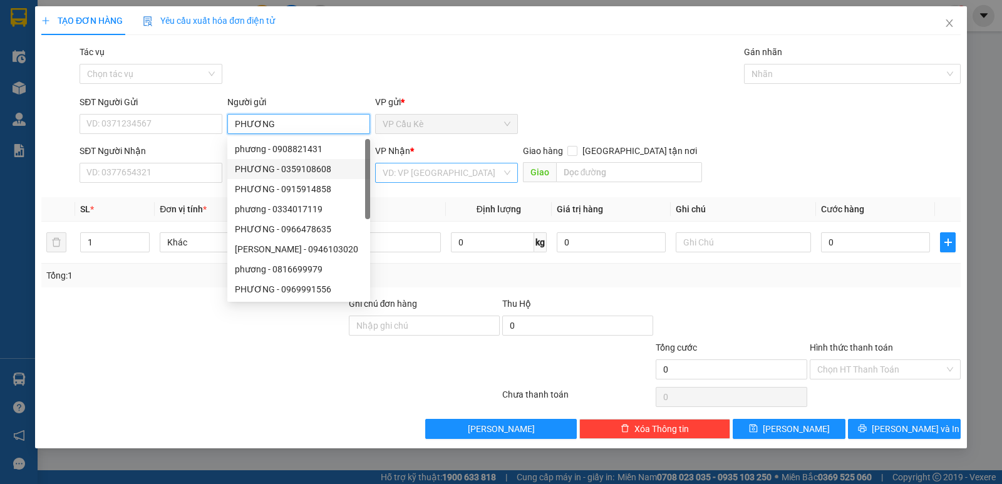
type input "PHƯƠNG"
click at [388, 167] on input "search" at bounding box center [442, 173] width 119 height 19
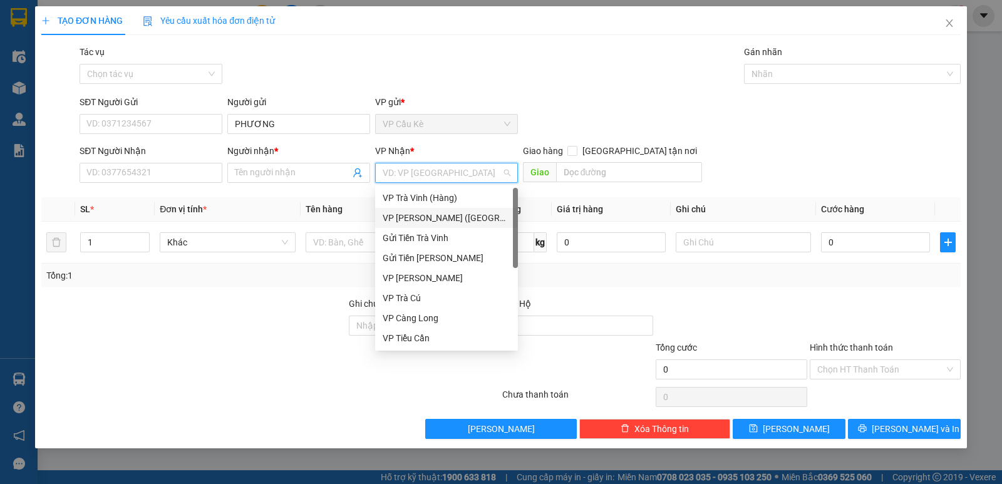
click at [410, 210] on div "VP [PERSON_NAME] ([GEOGRAPHIC_DATA])" at bounding box center [446, 218] width 143 height 20
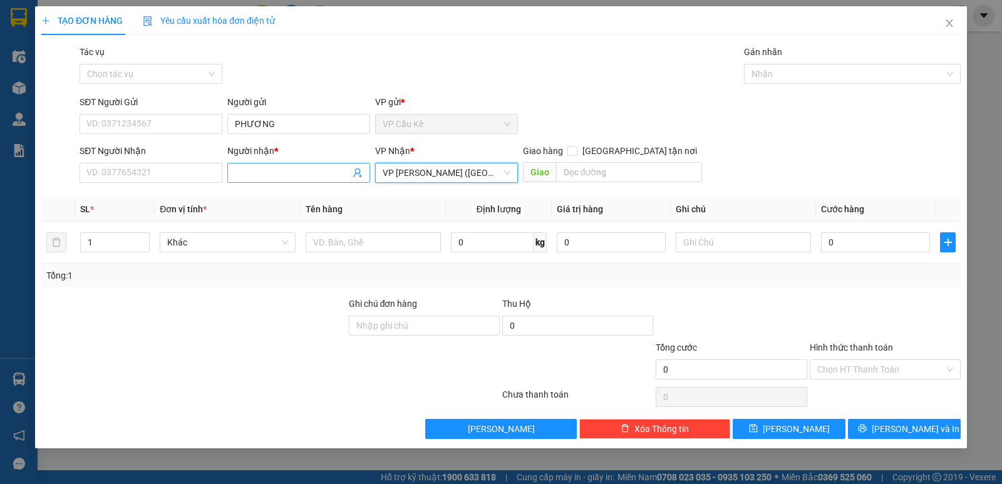
click at [285, 172] on input "Người nhận *" at bounding box center [292, 173] width 115 height 14
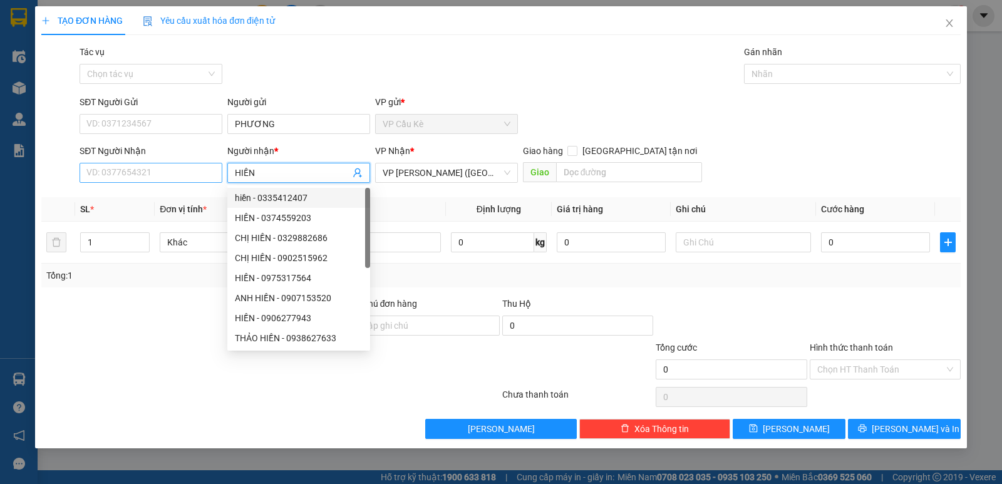
type input "HIỀN"
click at [189, 176] on input "SĐT Người Nhận" at bounding box center [151, 173] width 143 height 20
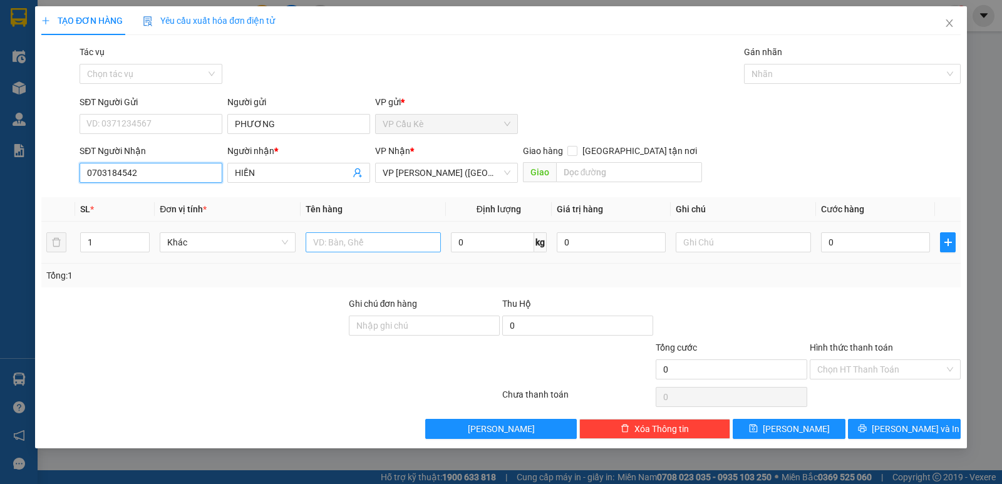
type input "0703184542"
click at [380, 241] on input "text" at bounding box center [373, 242] width 135 height 20
type input "1 XE SỐ+1 CHÌA KHOÁ BS:84AB-01586 (KO BAO CHẦY + RẨY)"
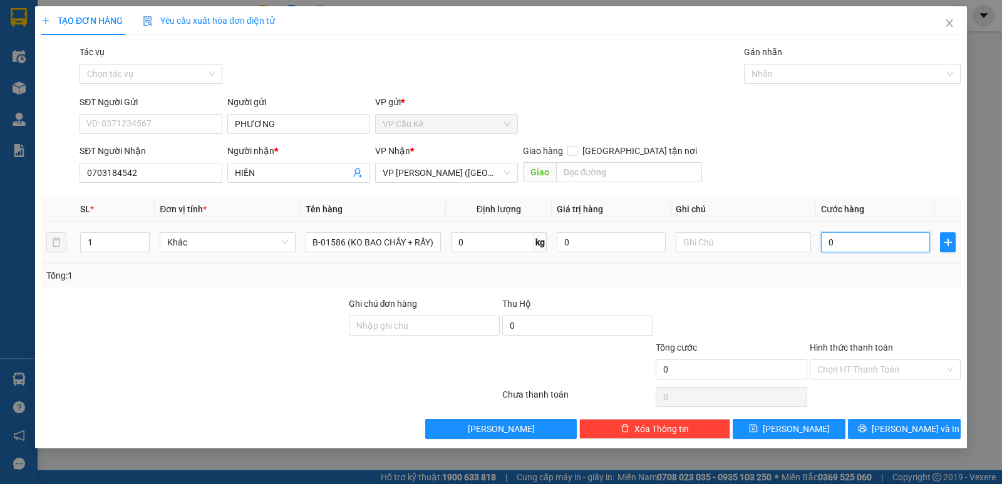
scroll to position [0, 0]
click at [880, 238] on input "0" at bounding box center [875, 242] width 109 height 20
type input "2"
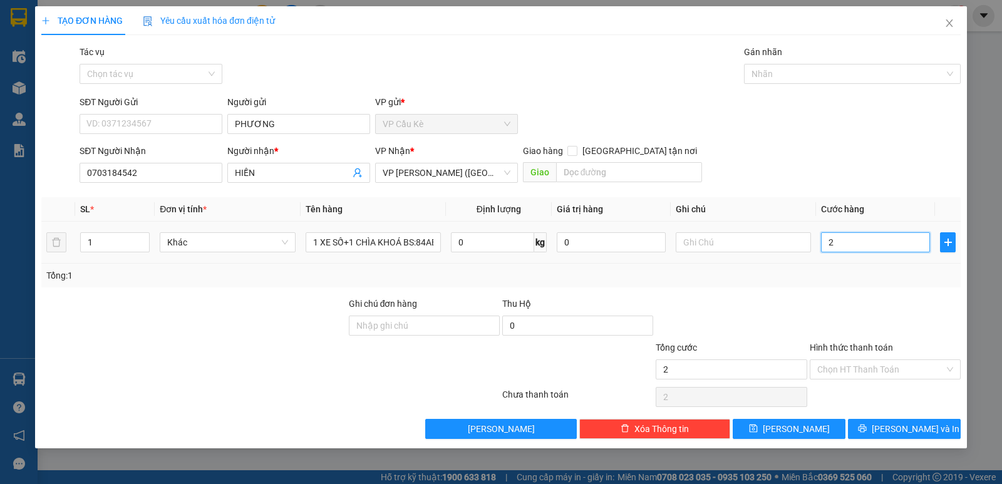
type input "25"
type input "250"
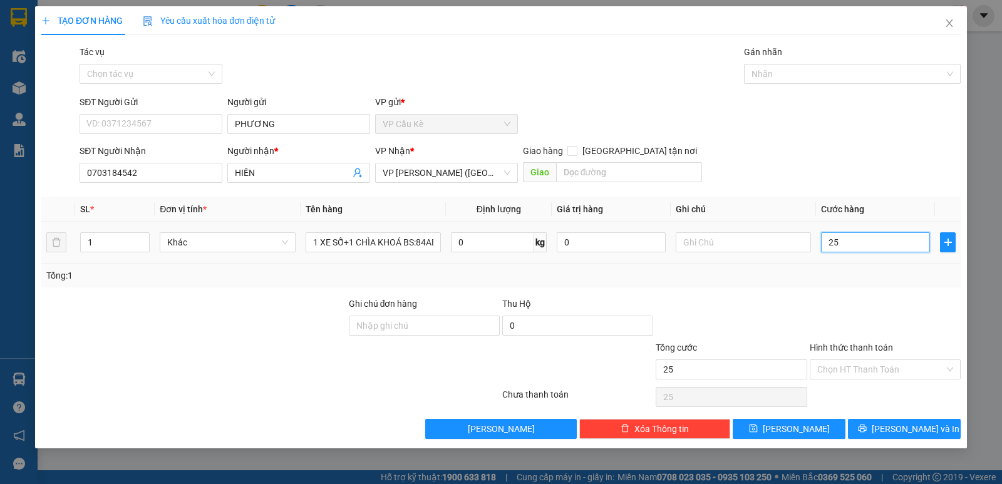
type input "250"
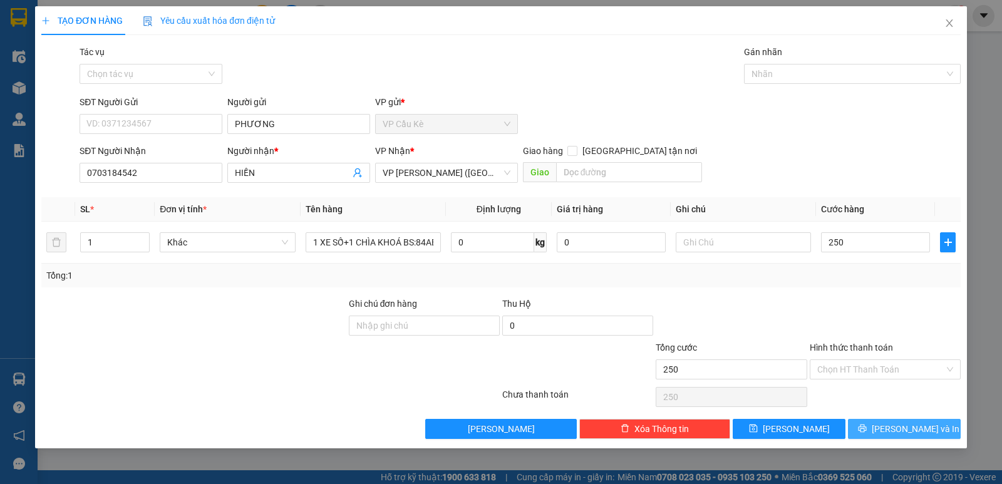
type input "250.000"
click at [913, 432] on span "[PERSON_NAME] và In" at bounding box center [916, 429] width 88 height 14
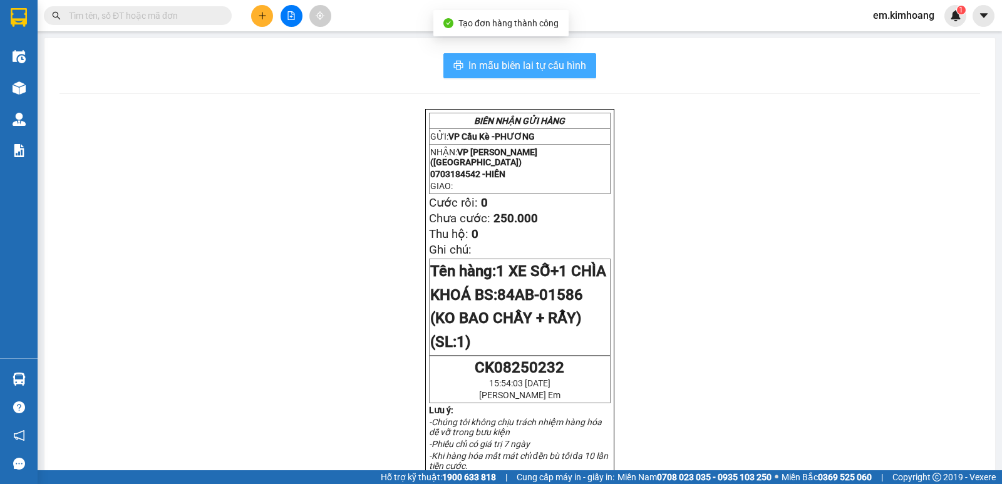
click at [492, 69] on span "In mẫu biên lai tự cấu hình" at bounding box center [528, 66] width 118 height 16
